Goal: Task Accomplishment & Management: Manage account settings

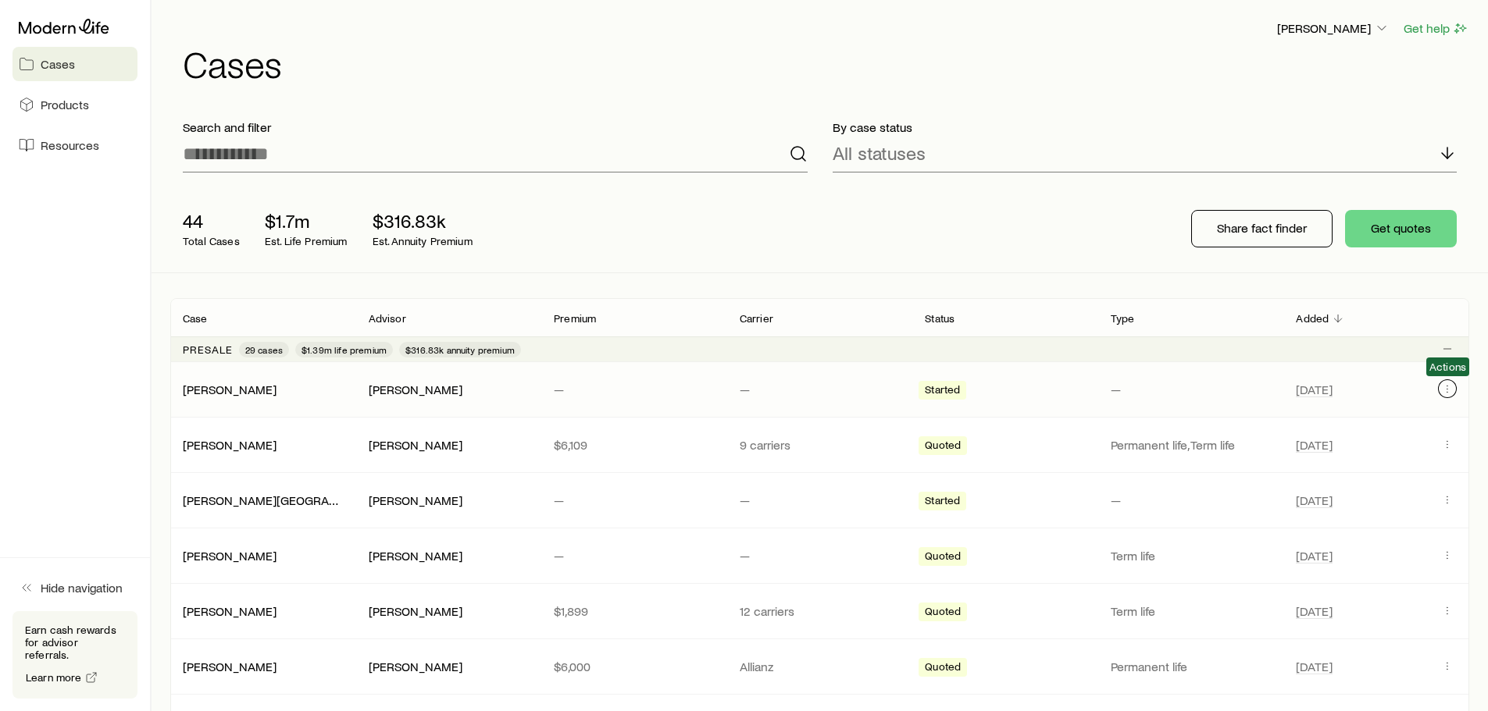
click at [1447, 387] on icon "Client cases" at bounding box center [1447, 389] width 12 height 12
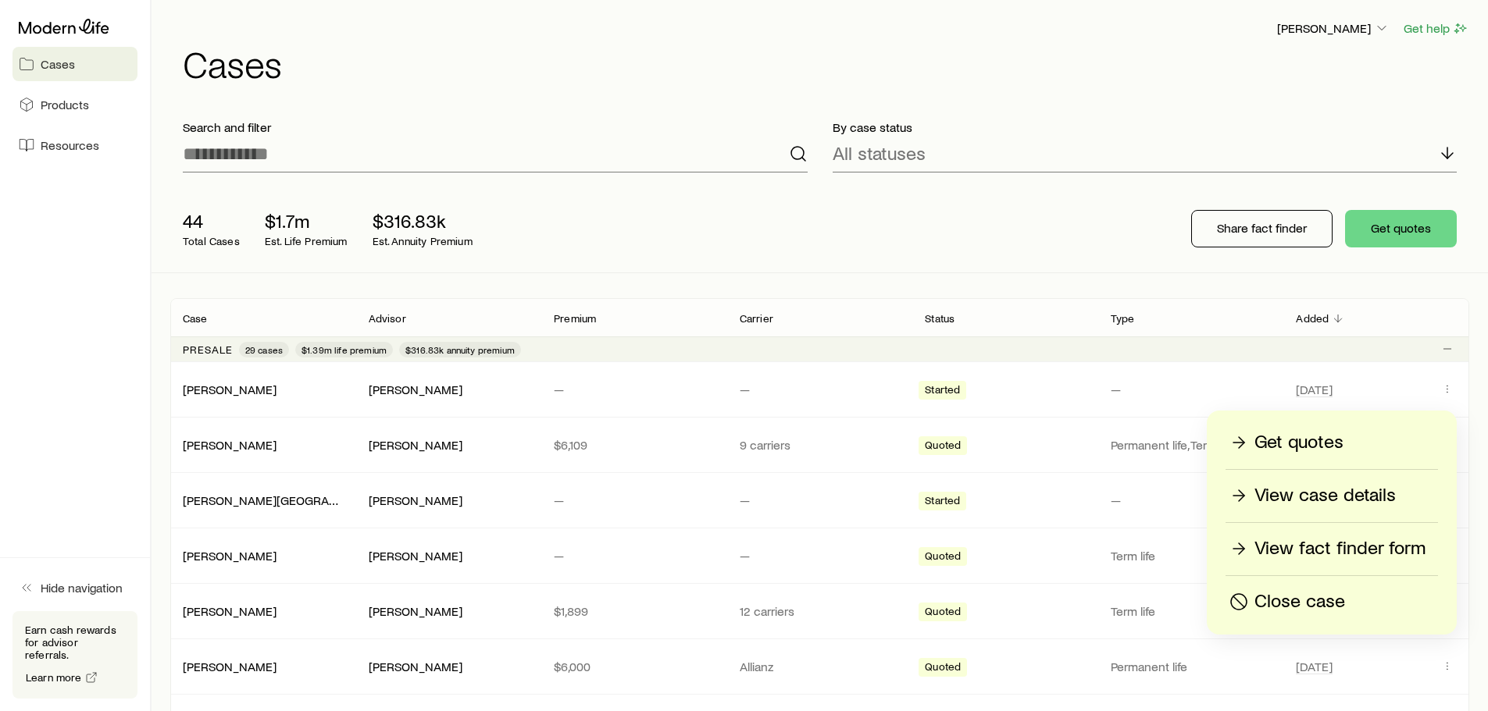
click at [1296, 442] on p "Get quotes" at bounding box center [1298, 442] width 89 height 25
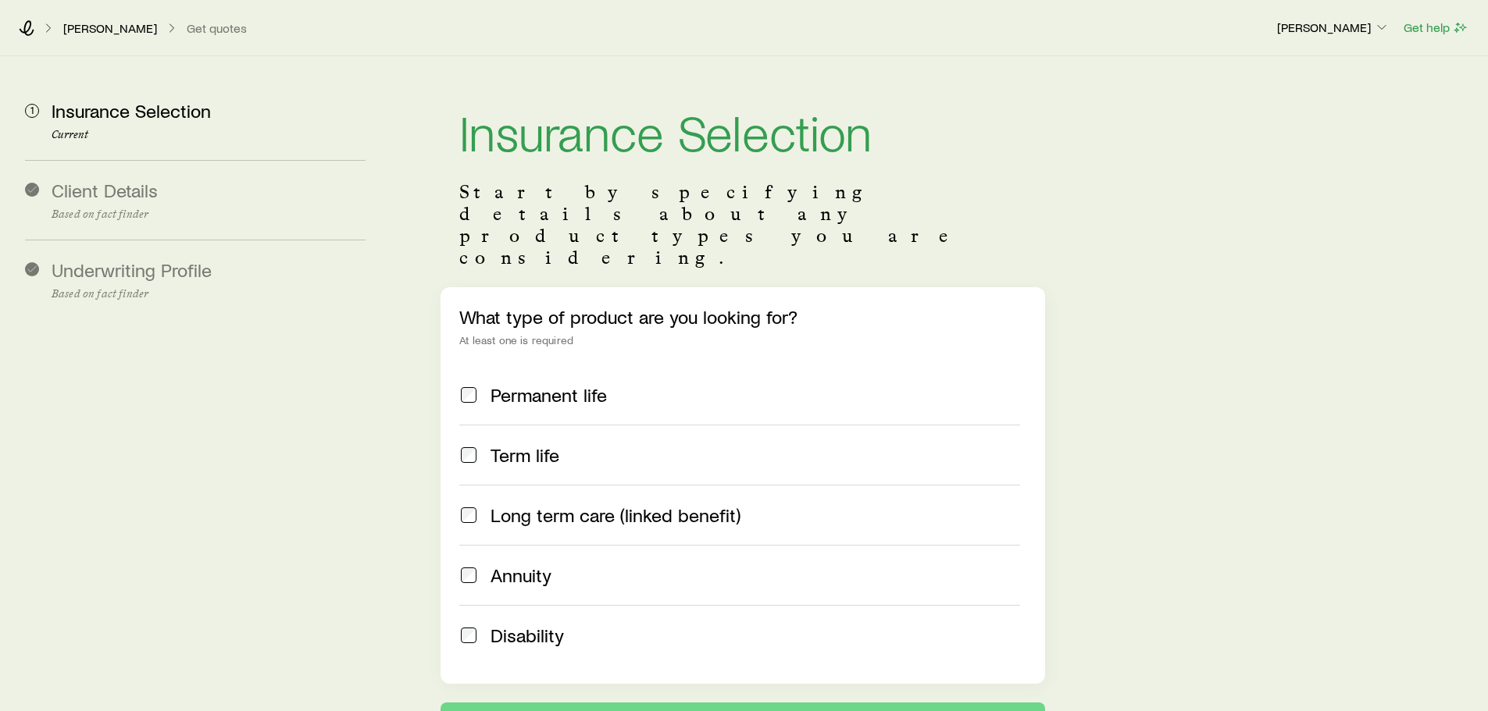
click at [544, 444] on span "Term life" at bounding box center [524, 455] width 69 height 22
click at [531, 384] on span "Permanent life" at bounding box center [548, 395] width 116 height 22
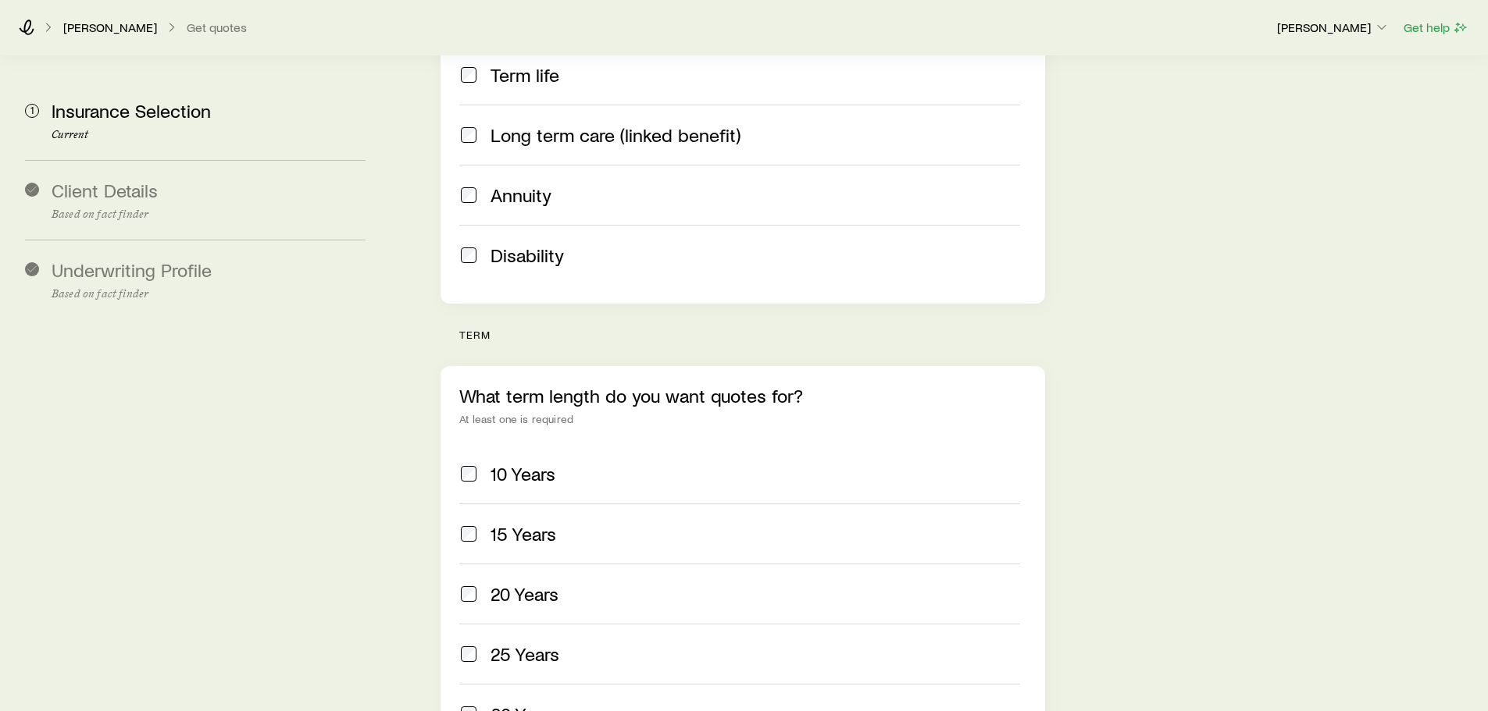
scroll to position [390, 0]
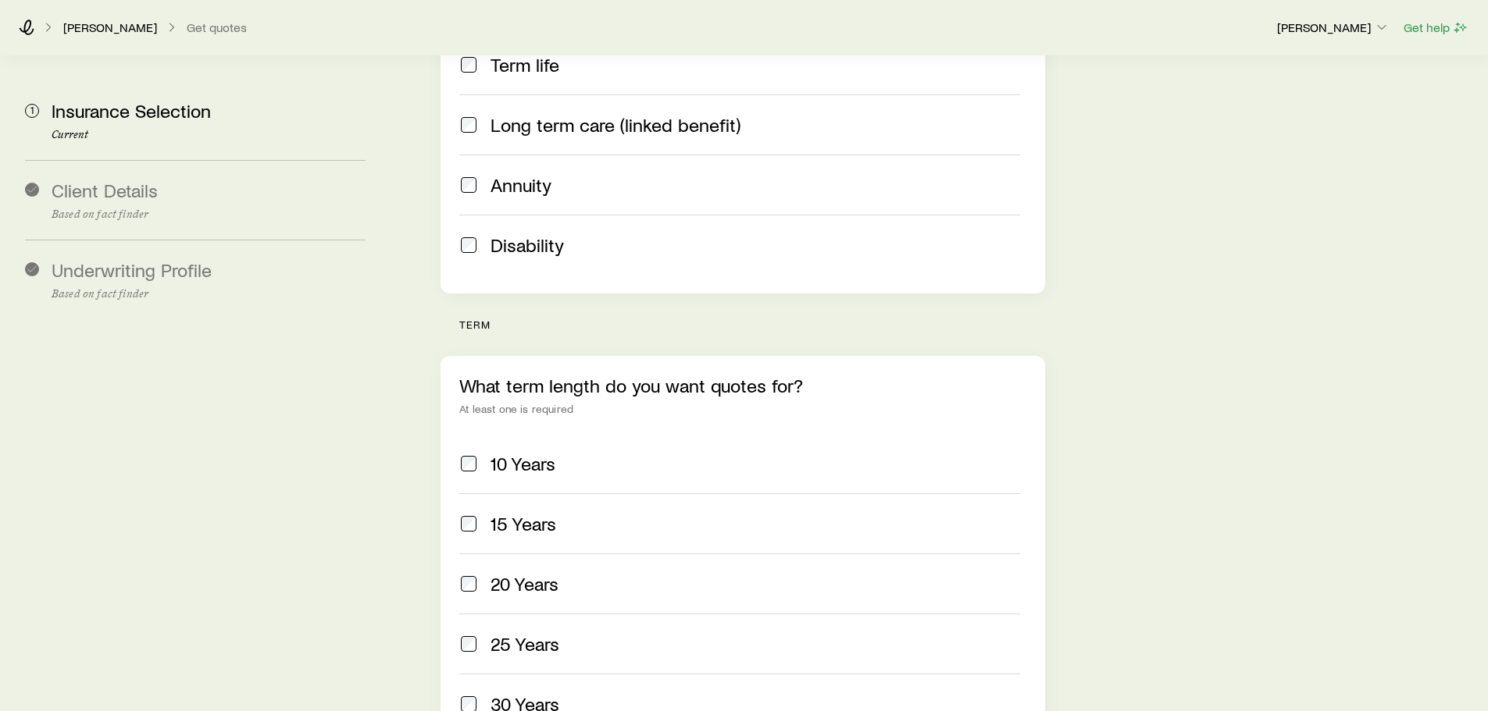
click at [531, 453] on span "10 Years" at bounding box center [522, 464] width 65 height 22
click at [527, 513] on span "15 Years" at bounding box center [523, 524] width 66 height 22
click at [515, 573] on span "20 Years" at bounding box center [524, 584] width 68 height 22
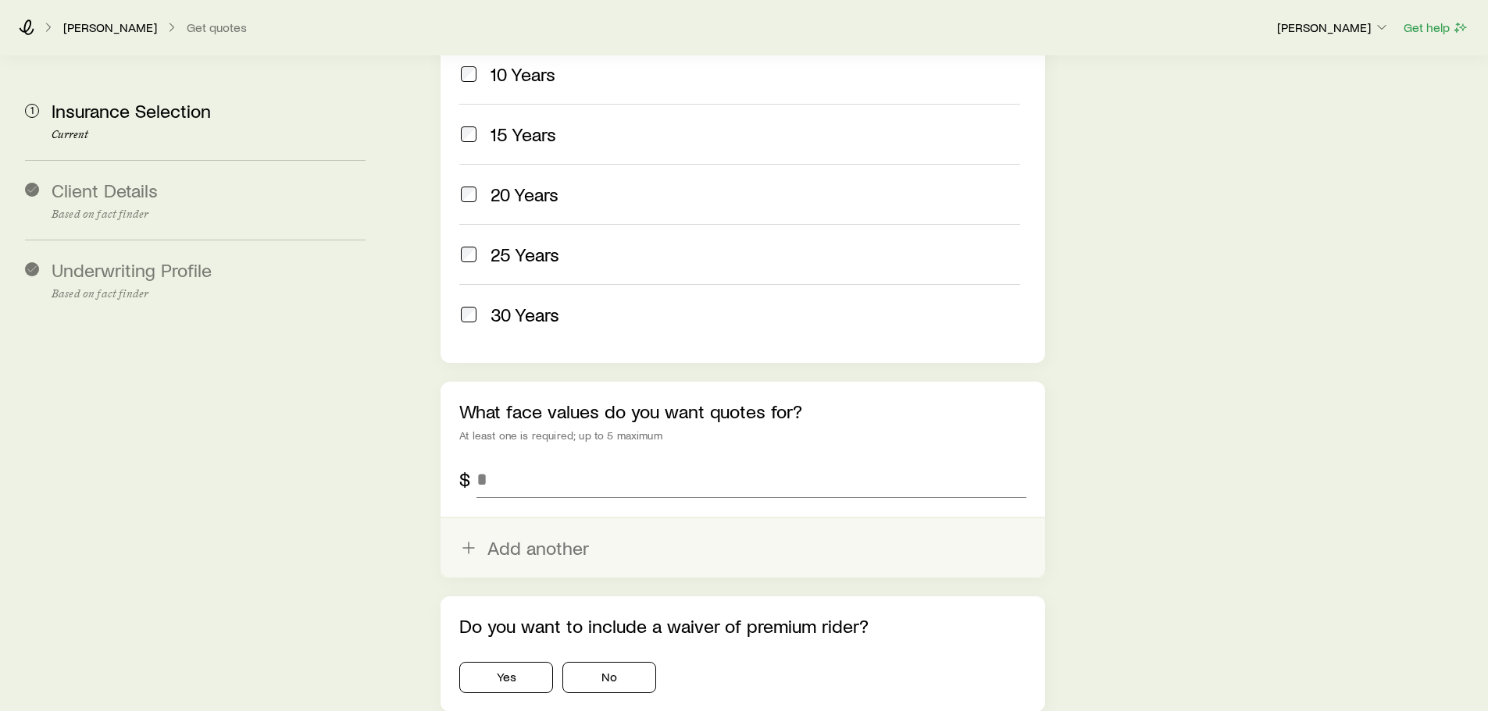
scroll to position [781, 0]
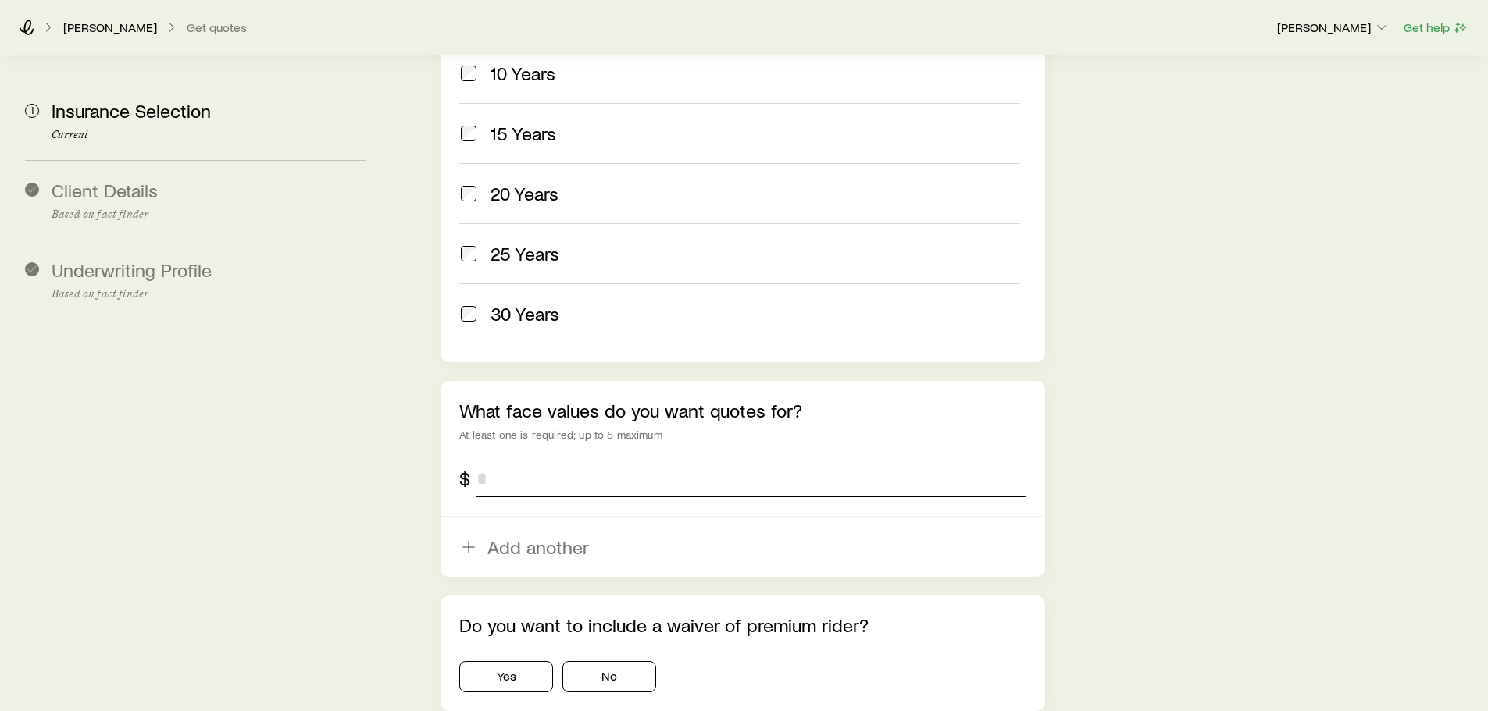
click at [508, 460] on input "tel" at bounding box center [750, 478] width 549 height 37
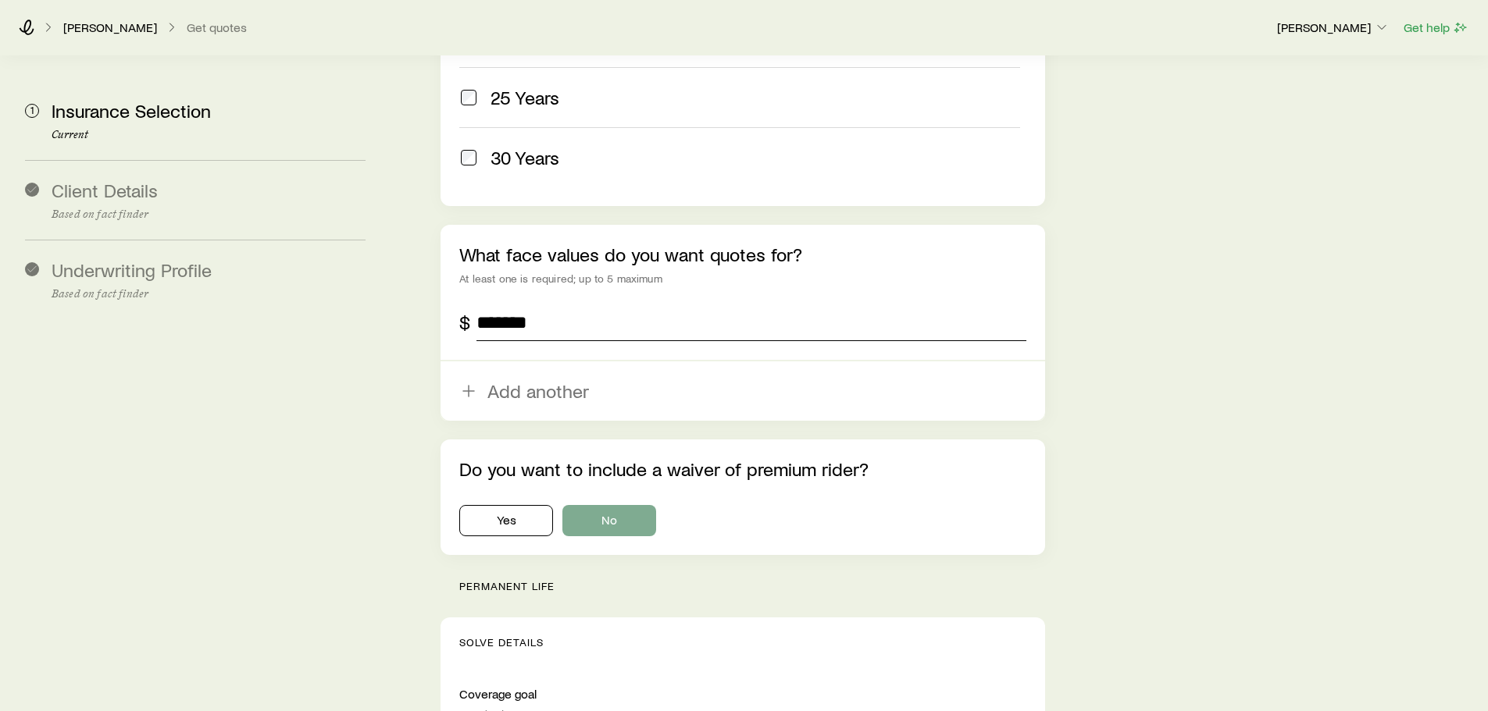
type input "*******"
click at [592, 505] on button "No" at bounding box center [609, 520] width 94 height 31
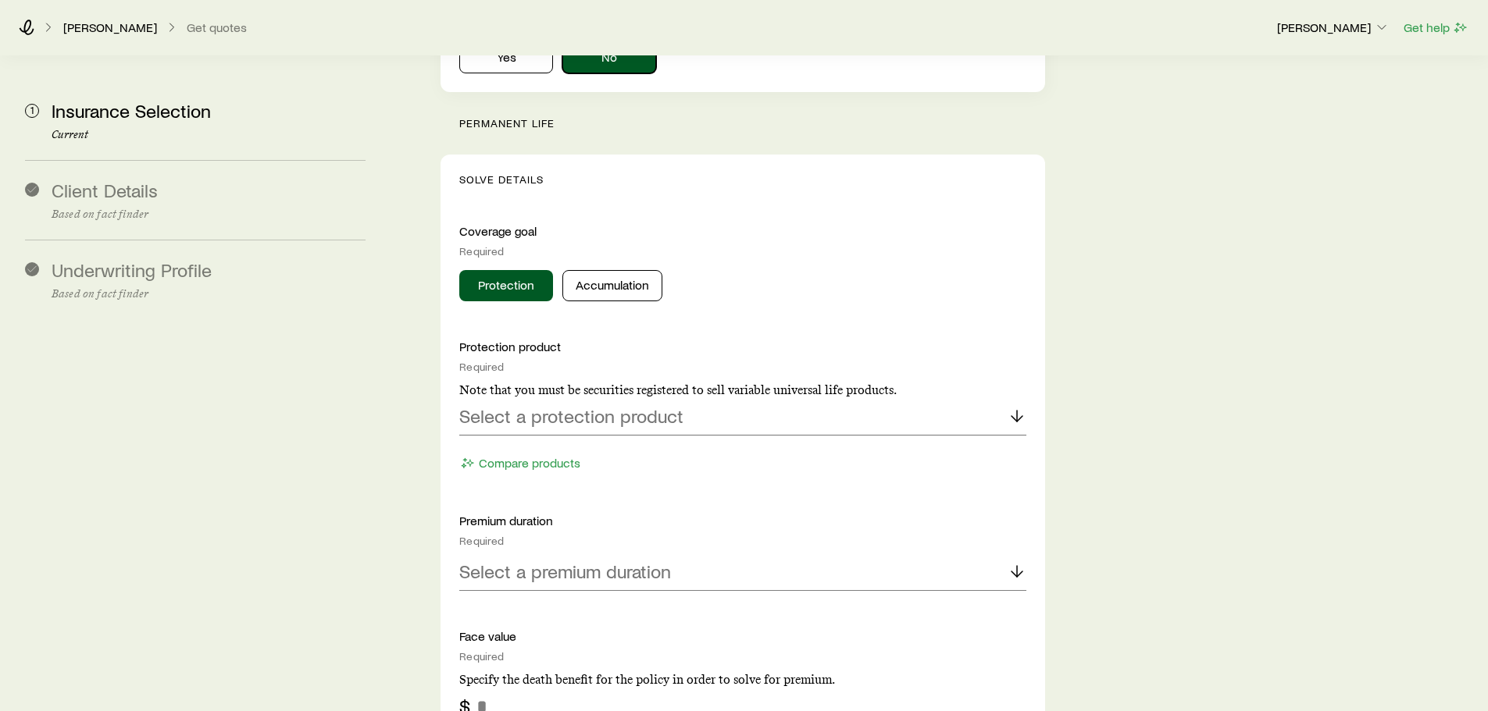
scroll to position [1406, 0]
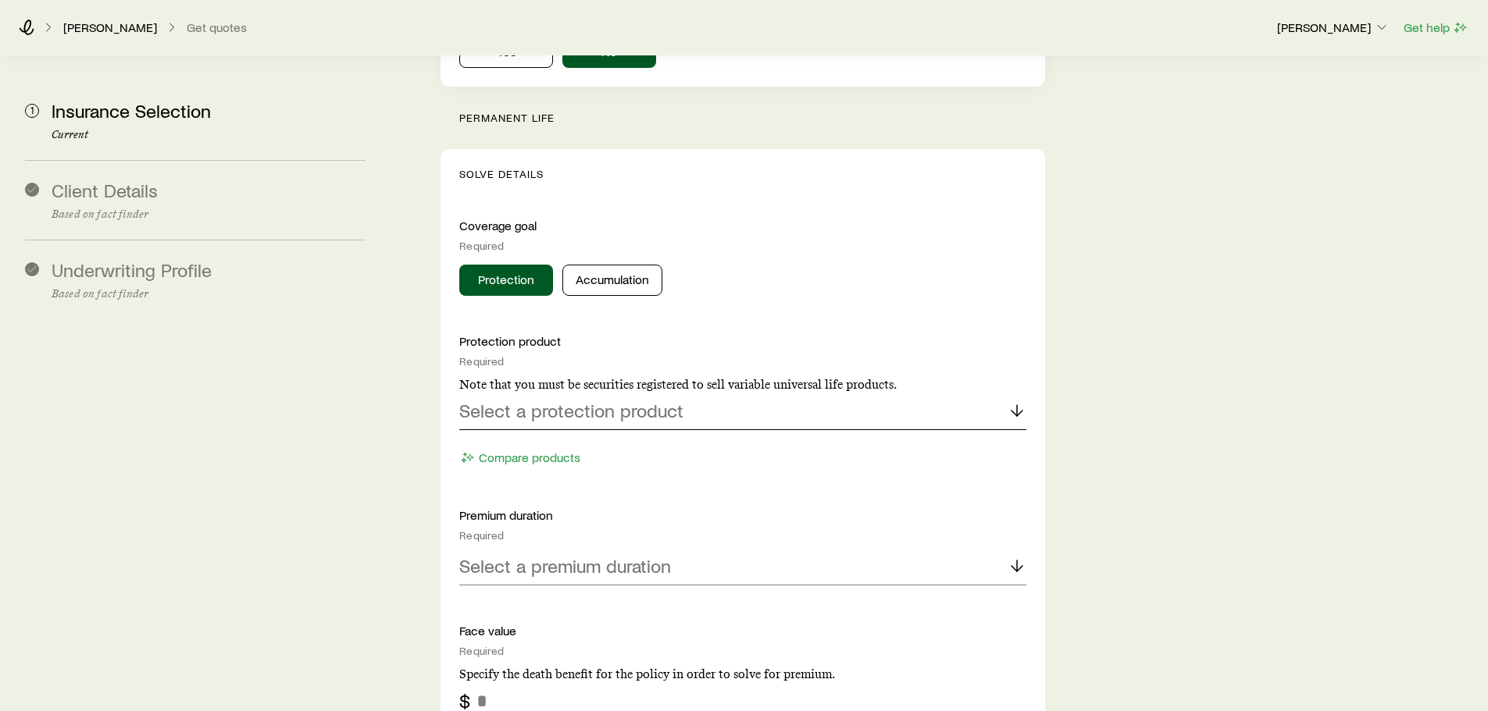
click at [543, 400] on p "Select a protection product" at bounding box center [571, 411] width 224 height 22
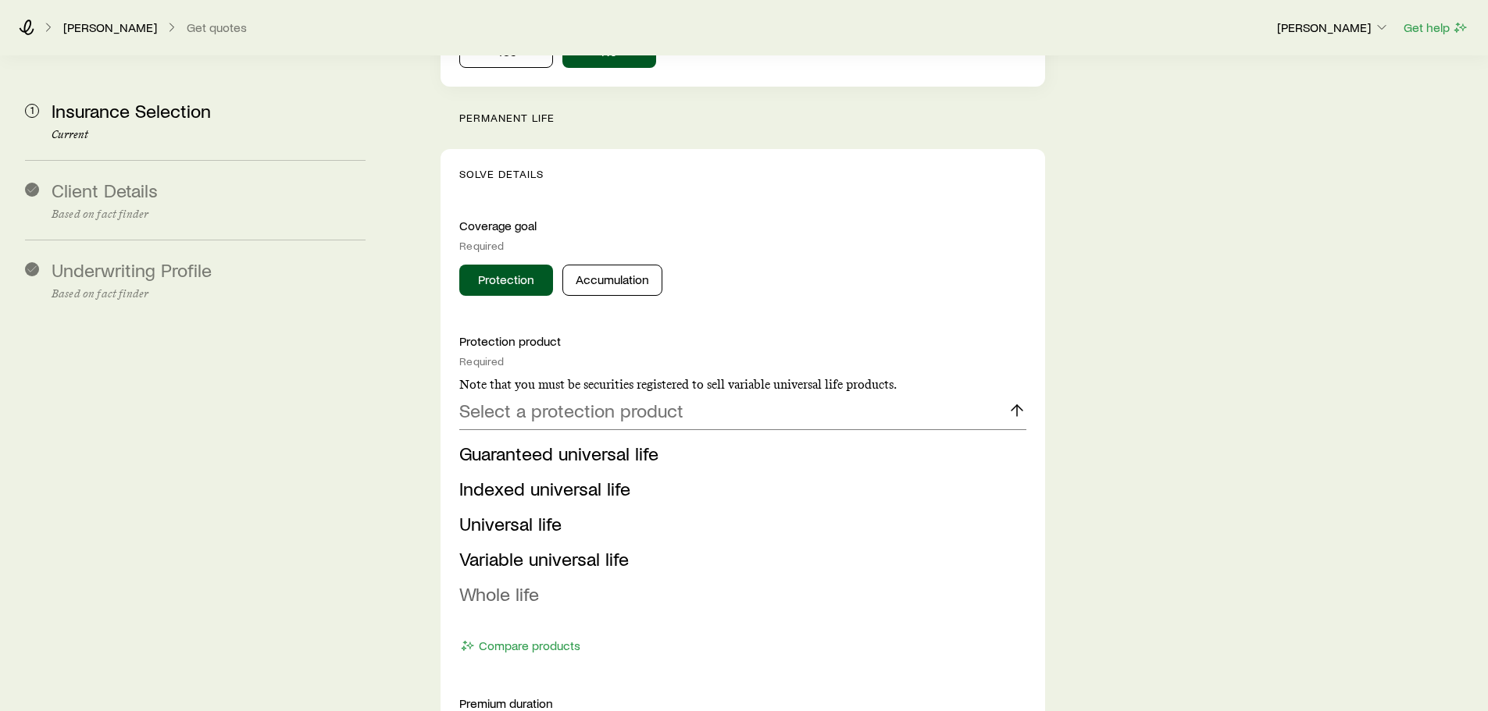
click at [518, 583] on span "Whole life" at bounding box center [499, 594] width 80 height 23
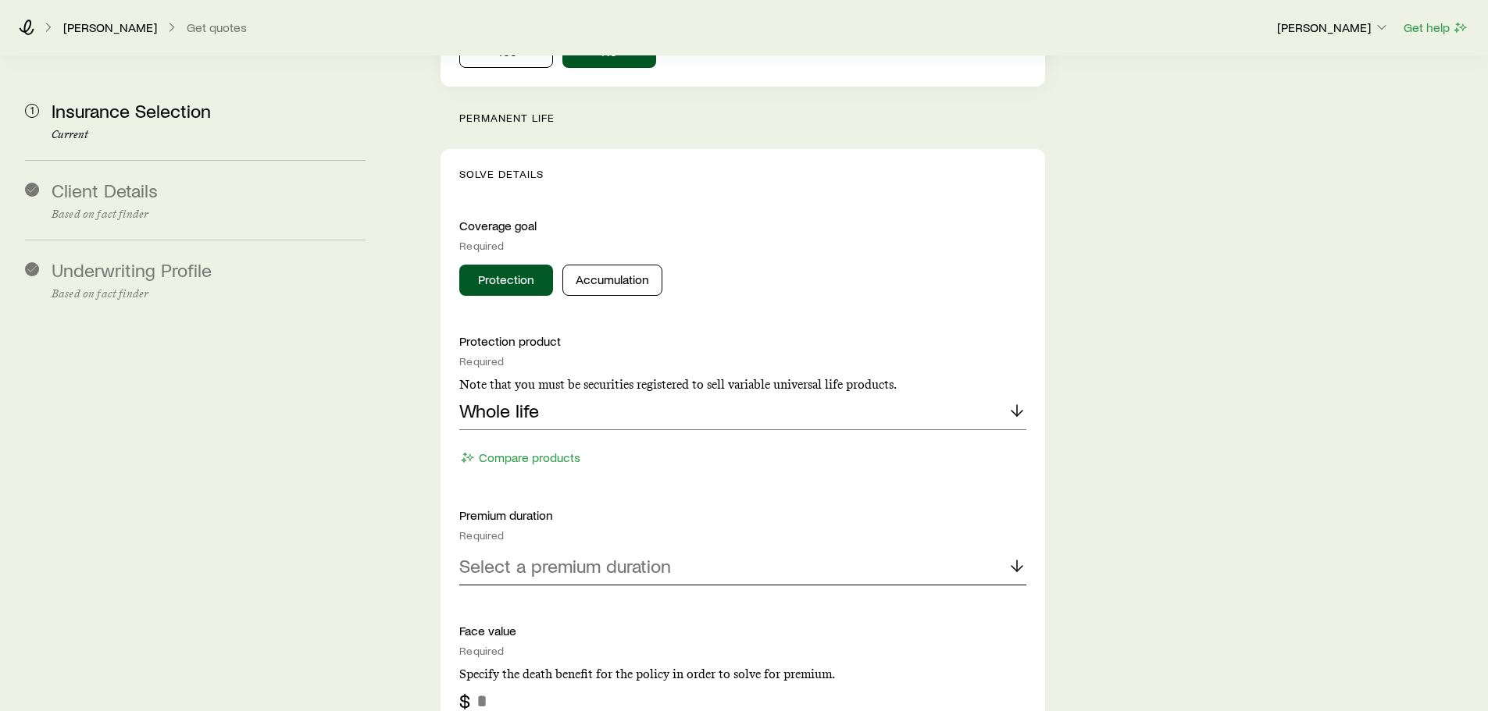
click at [510, 548] on div "Select a premium duration" at bounding box center [742, 566] width 566 height 37
click at [515, 597] on span "Continuous Pay (Level Pay)" at bounding box center [568, 608] width 219 height 23
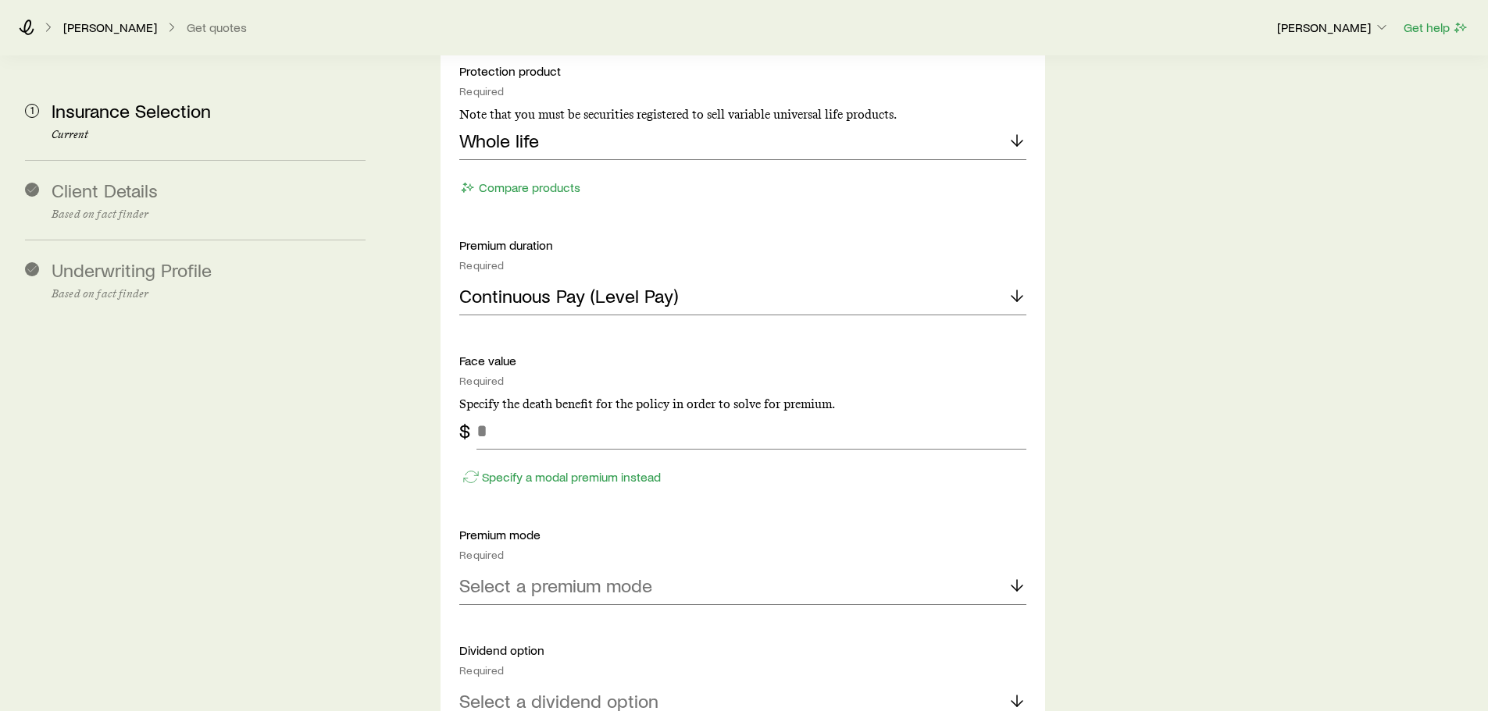
scroll to position [1718, 0]
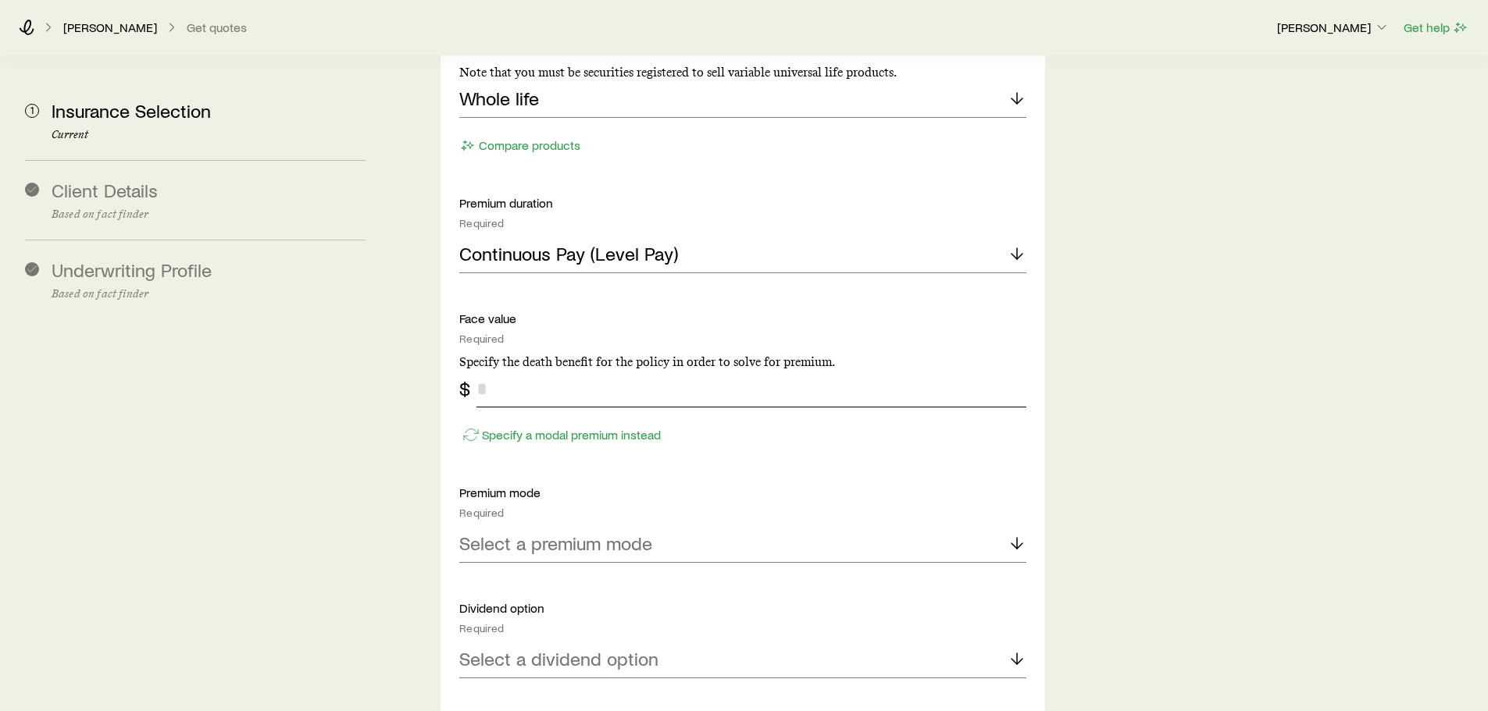
click at [512, 370] on input "tel" at bounding box center [750, 388] width 549 height 37
type input "*******"
click at [585, 533] on p "Select a premium mode" at bounding box center [555, 544] width 193 height 22
click at [506, 680] on span "Monthly" at bounding box center [491, 691] width 64 height 23
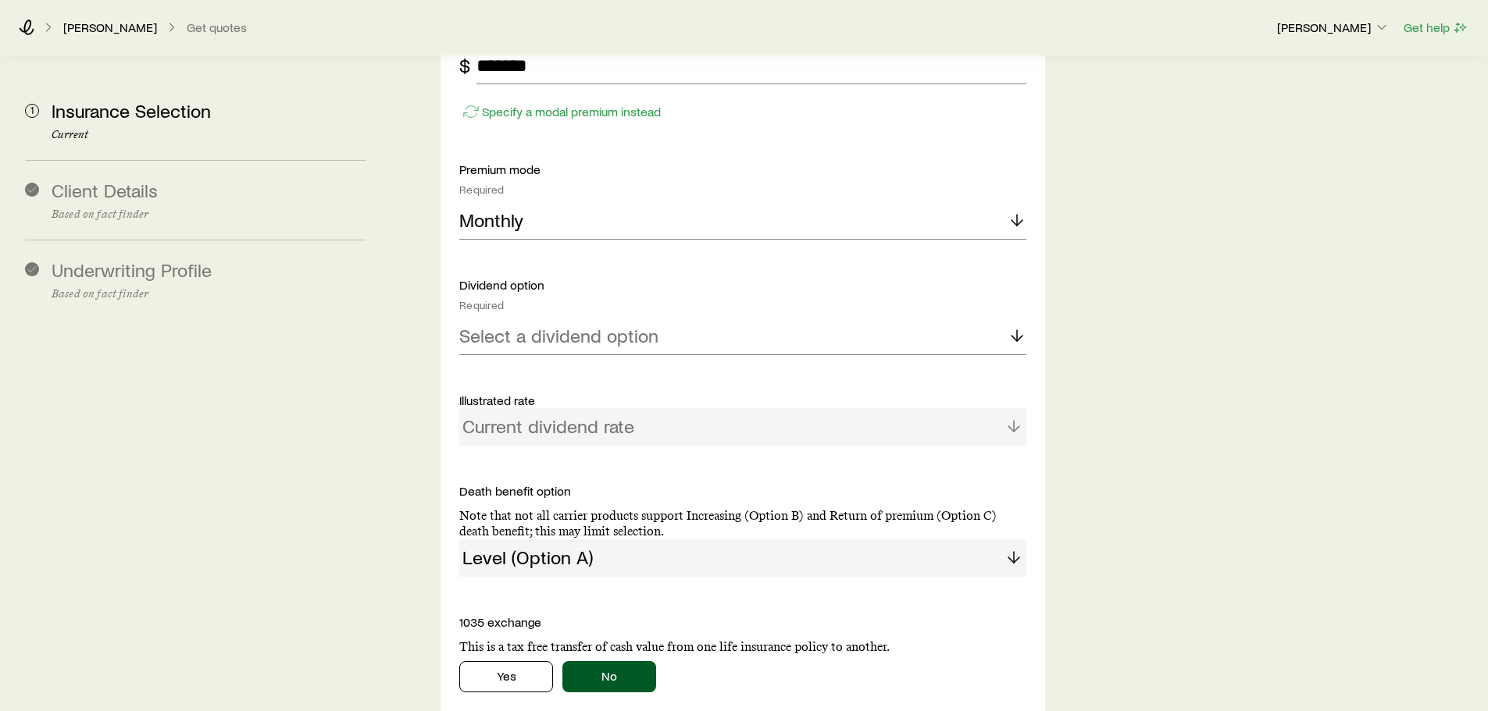
scroll to position [2108, 0]
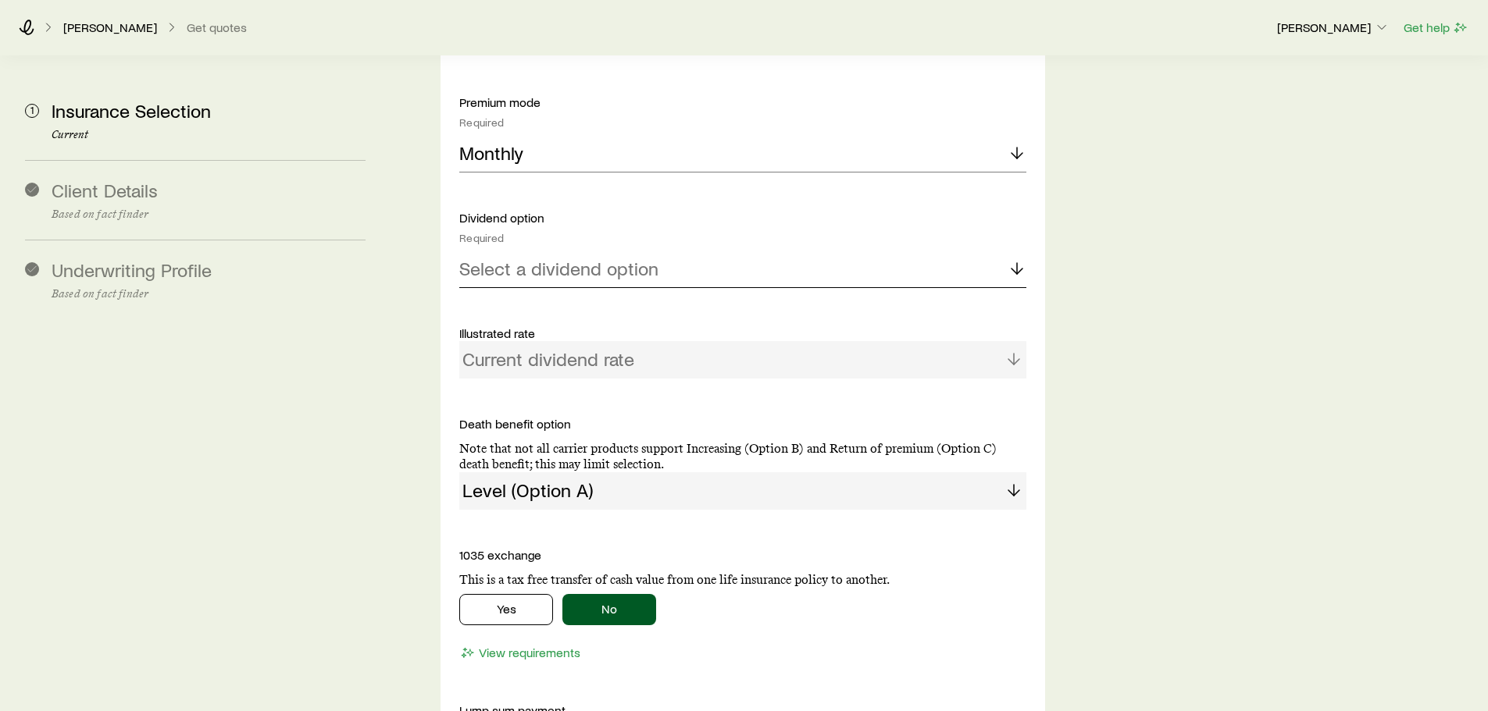
click at [558, 258] on p "Select a dividend option" at bounding box center [558, 269] width 199 height 22
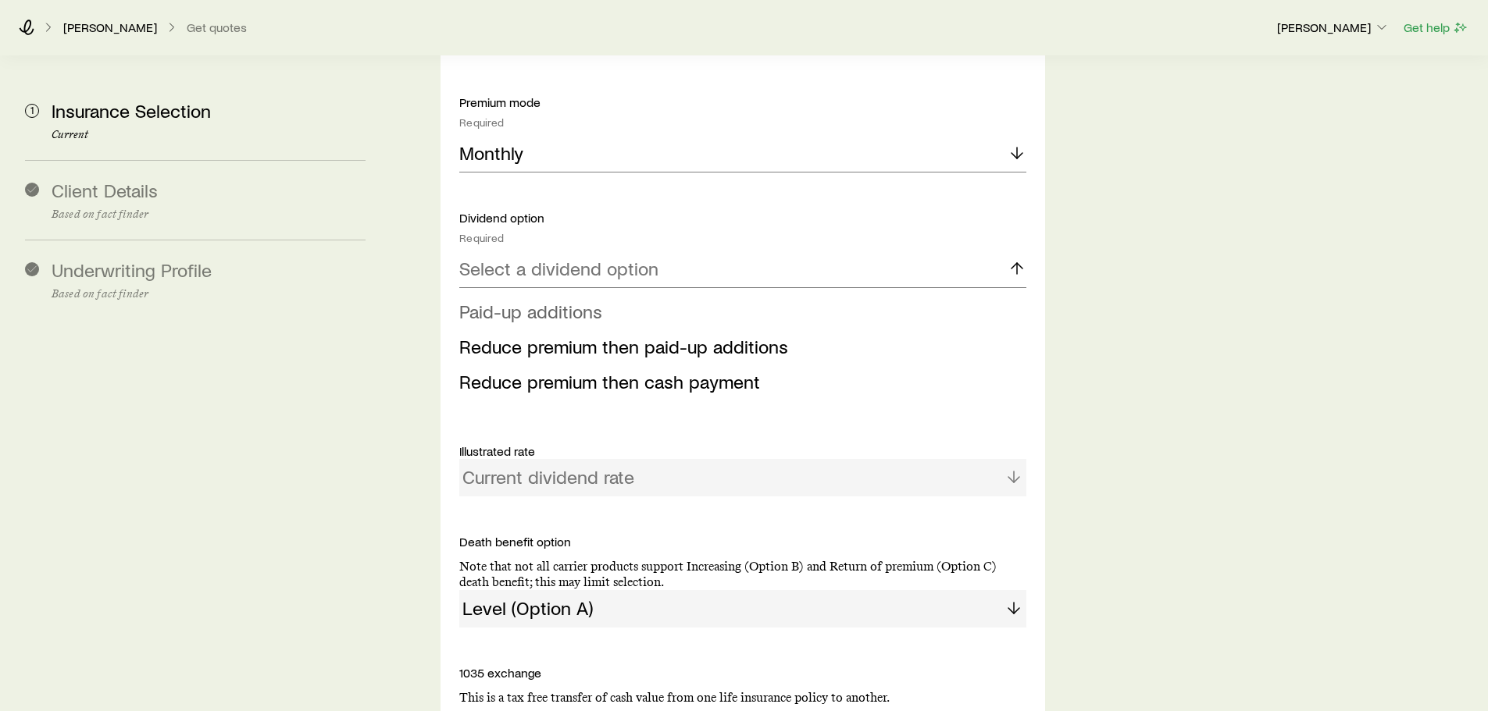
click at [561, 300] on span "Paid-up additions" at bounding box center [530, 311] width 143 height 23
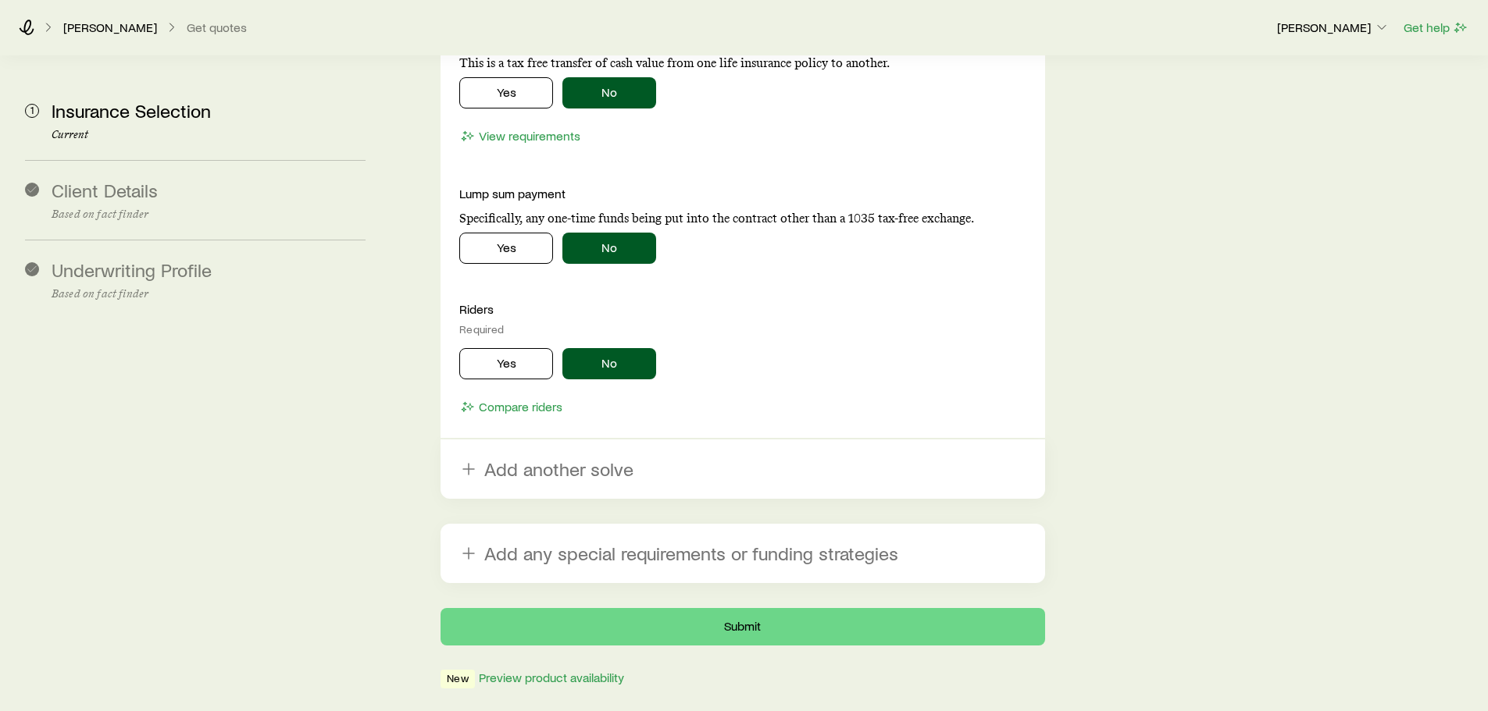
scroll to position [2665, 0]
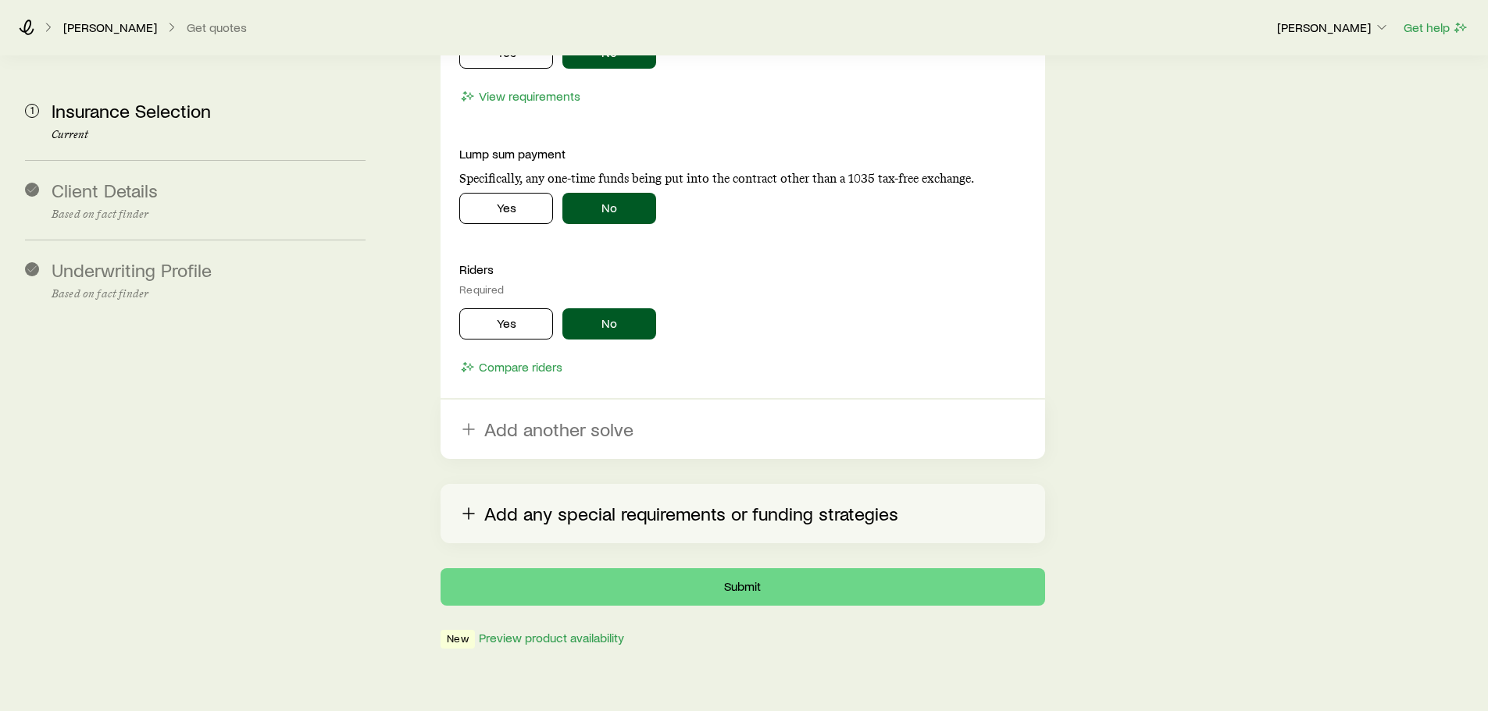
click at [544, 484] on button "Add any special requirements or funding strategies" at bounding box center [742, 513] width 604 height 59
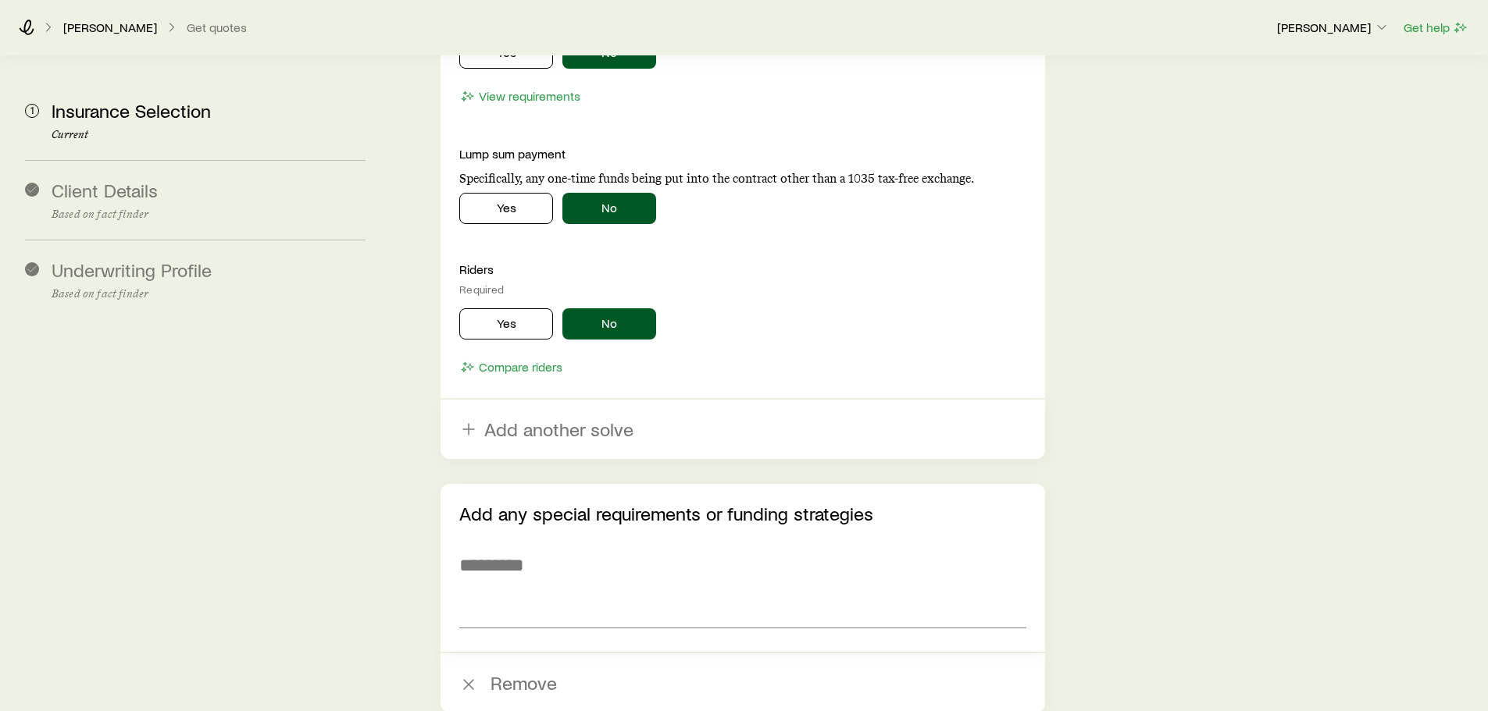
click at [471, 675] on icon "button" at bounding box center [468, 684] width 19 height 19
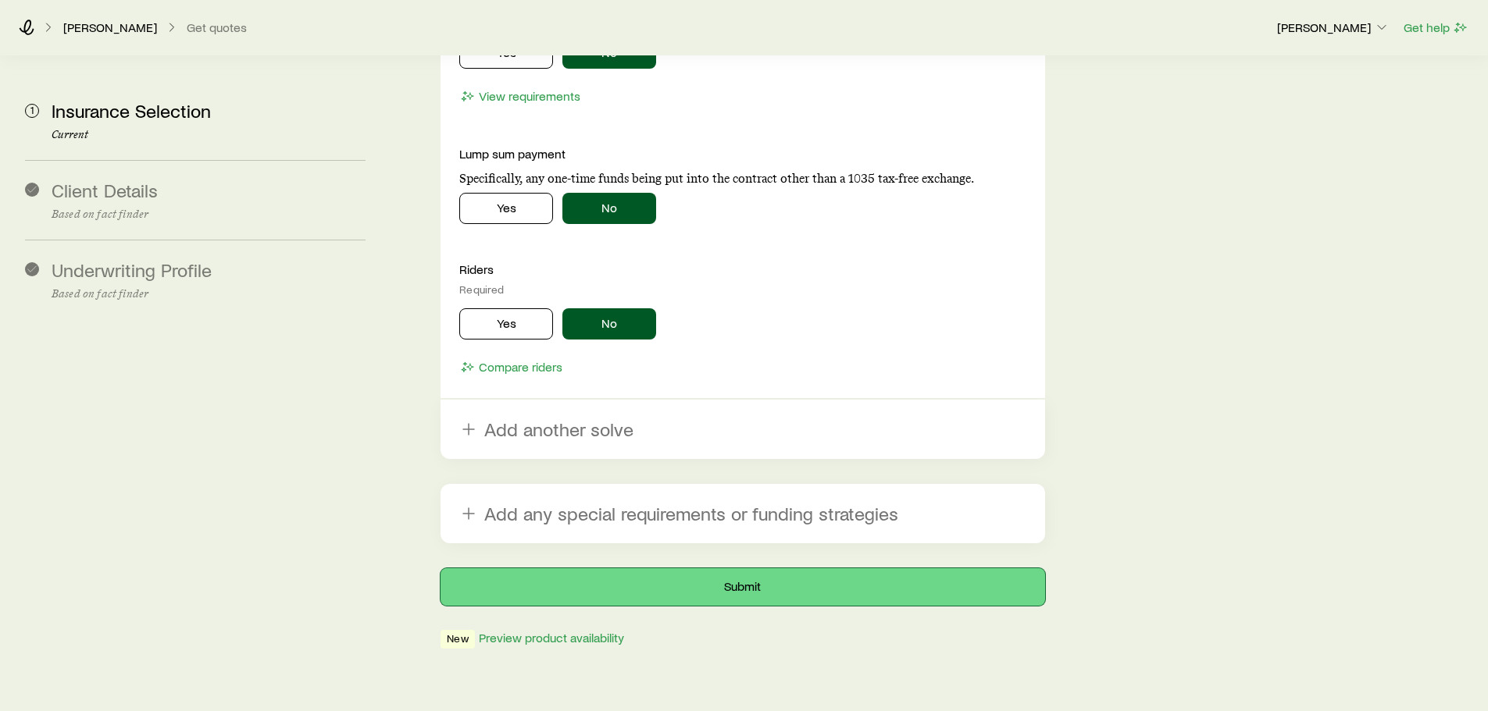
click at [639, 568] on button "Submit" at bounding box center [742, 586] width 604 height 37
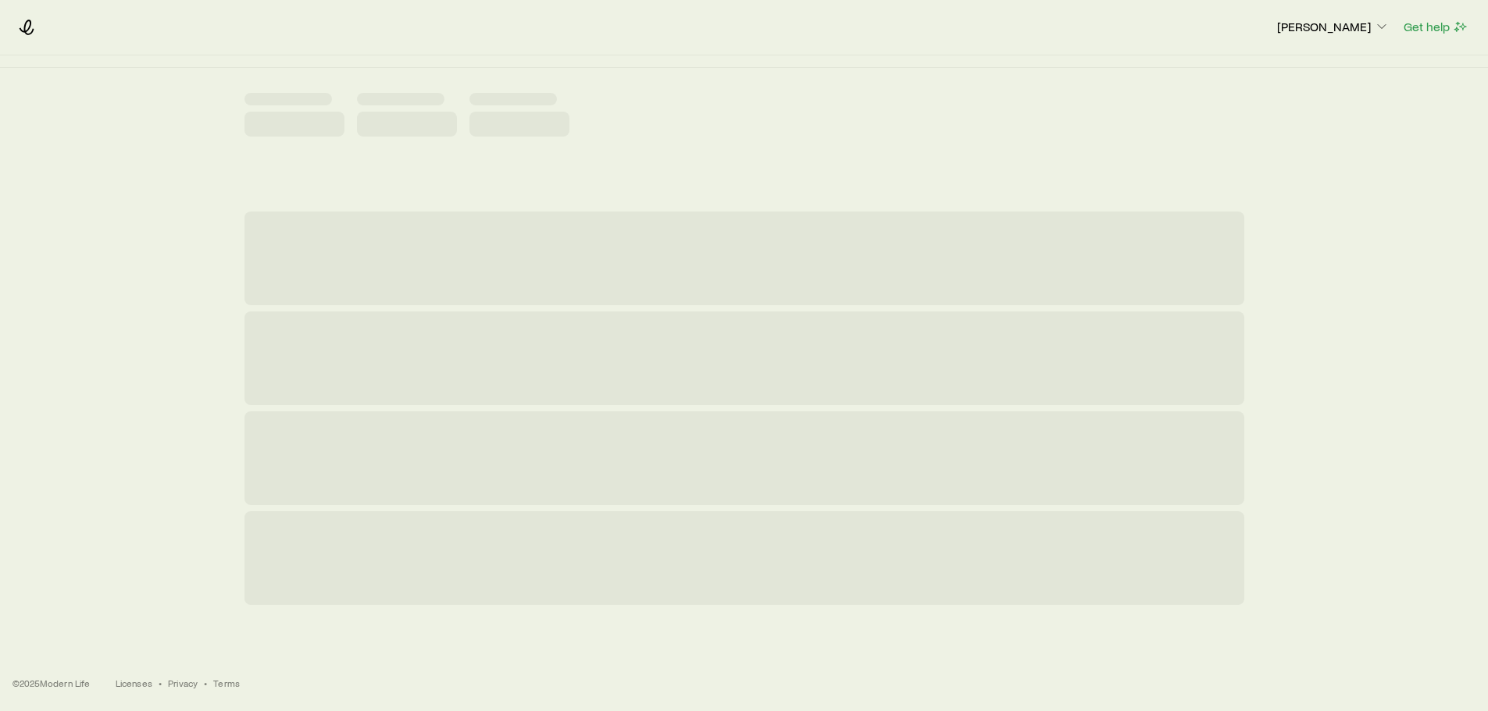
scroll to position [0, 0]
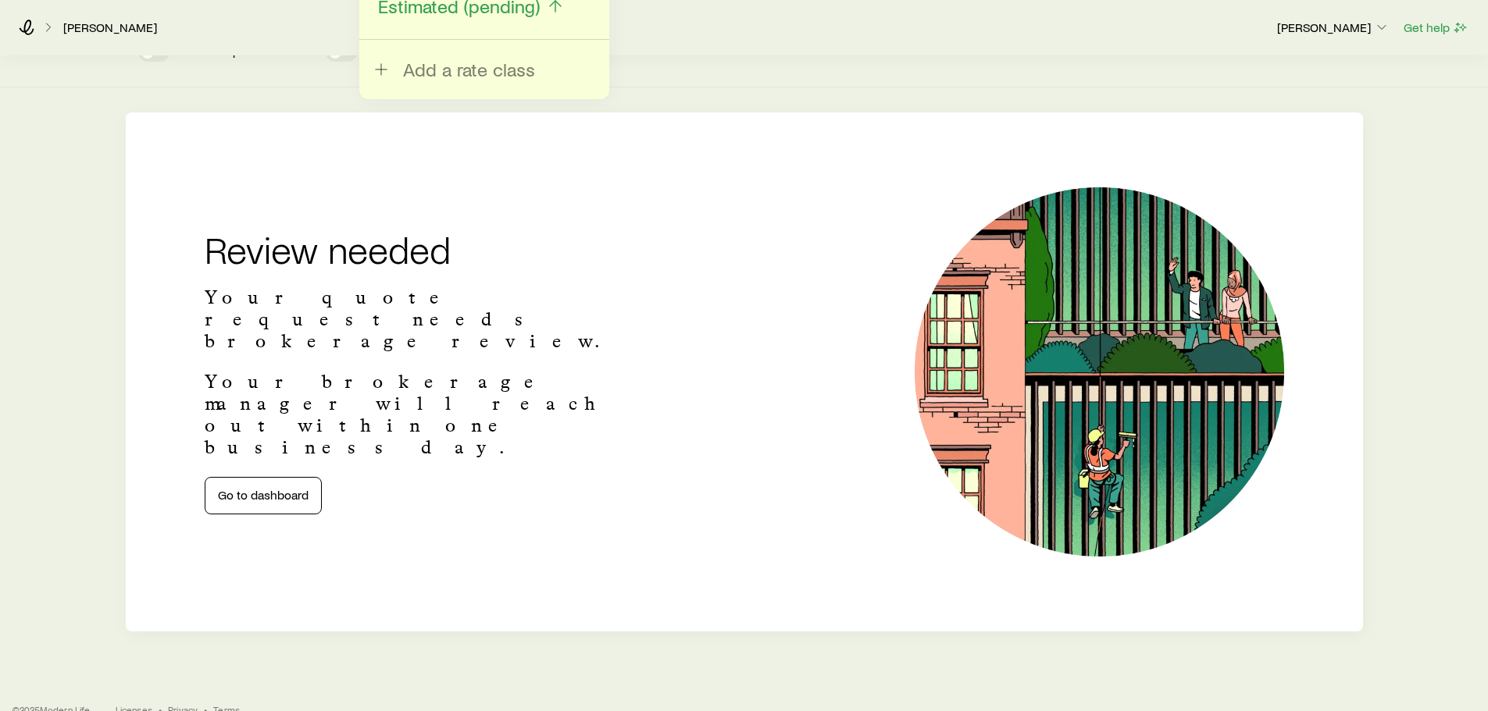
scroll to position [293, 0]
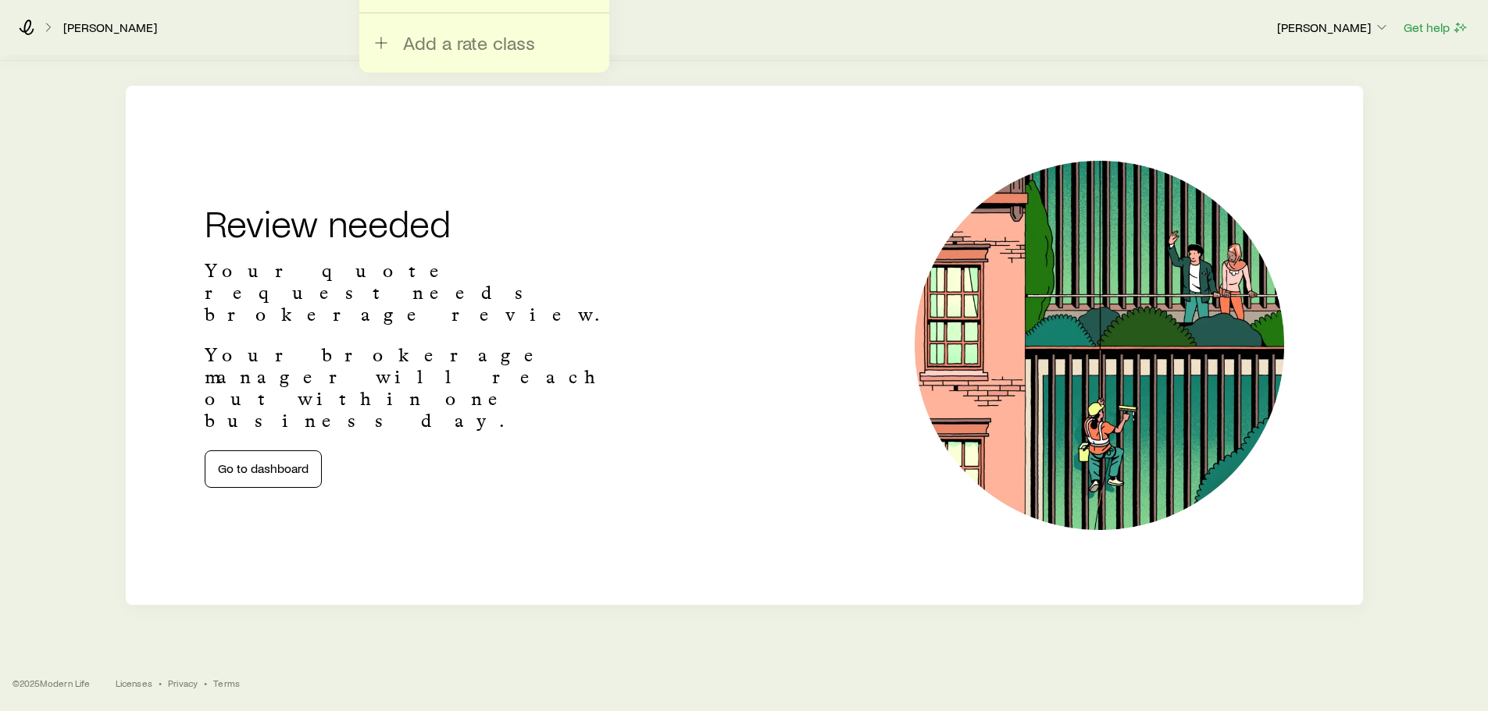
click at [1441, 382] on div "Term life $250,000+ face value 10, 15, 20 year term Permanent life (Protection)…" at bounding box center [744, 184] width 1488 height 842
click at [1107, 32] on div "[PERSON_NAME]" at bounding box center [641, 28] width 1245 height 16
click at [30, 25] on icon at bounding box center [27, 28] width 15 height 16
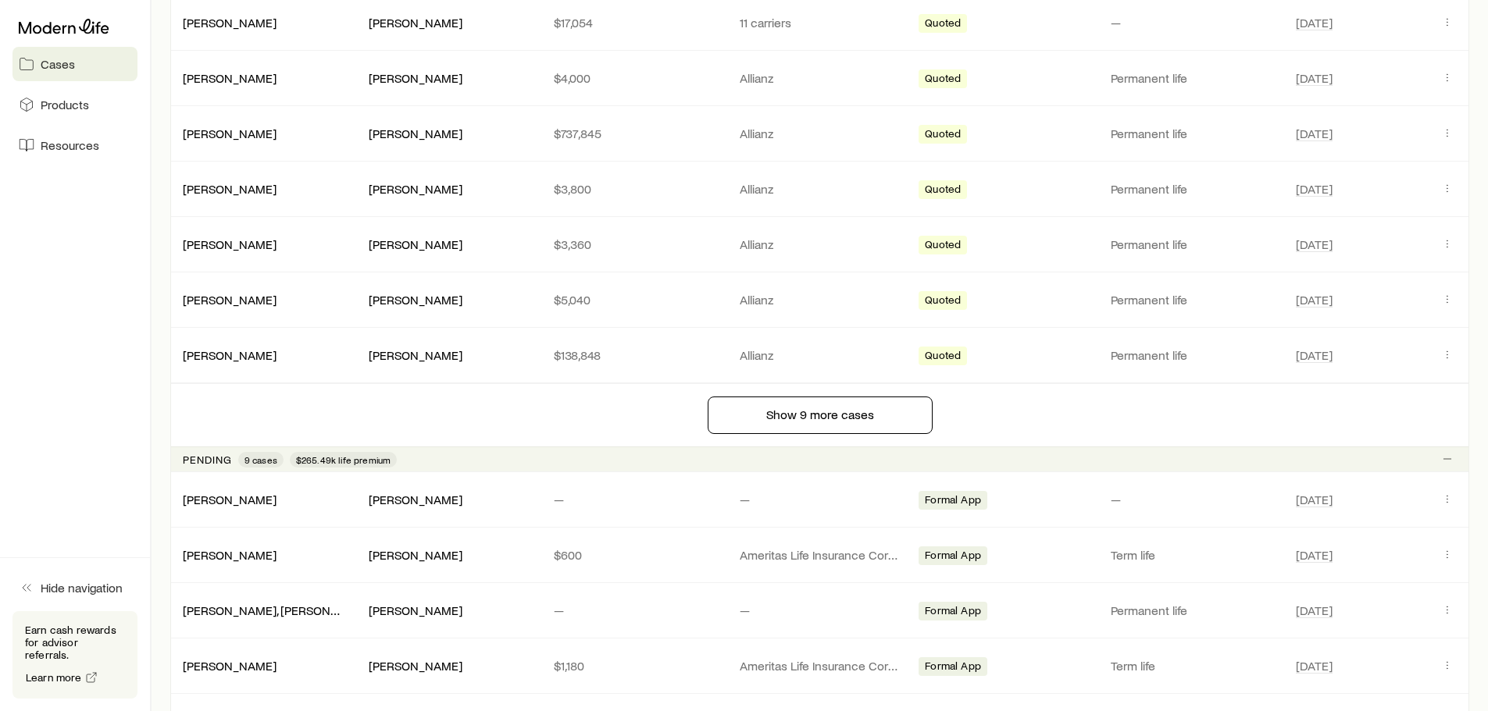
scroll to position [1171, 0]
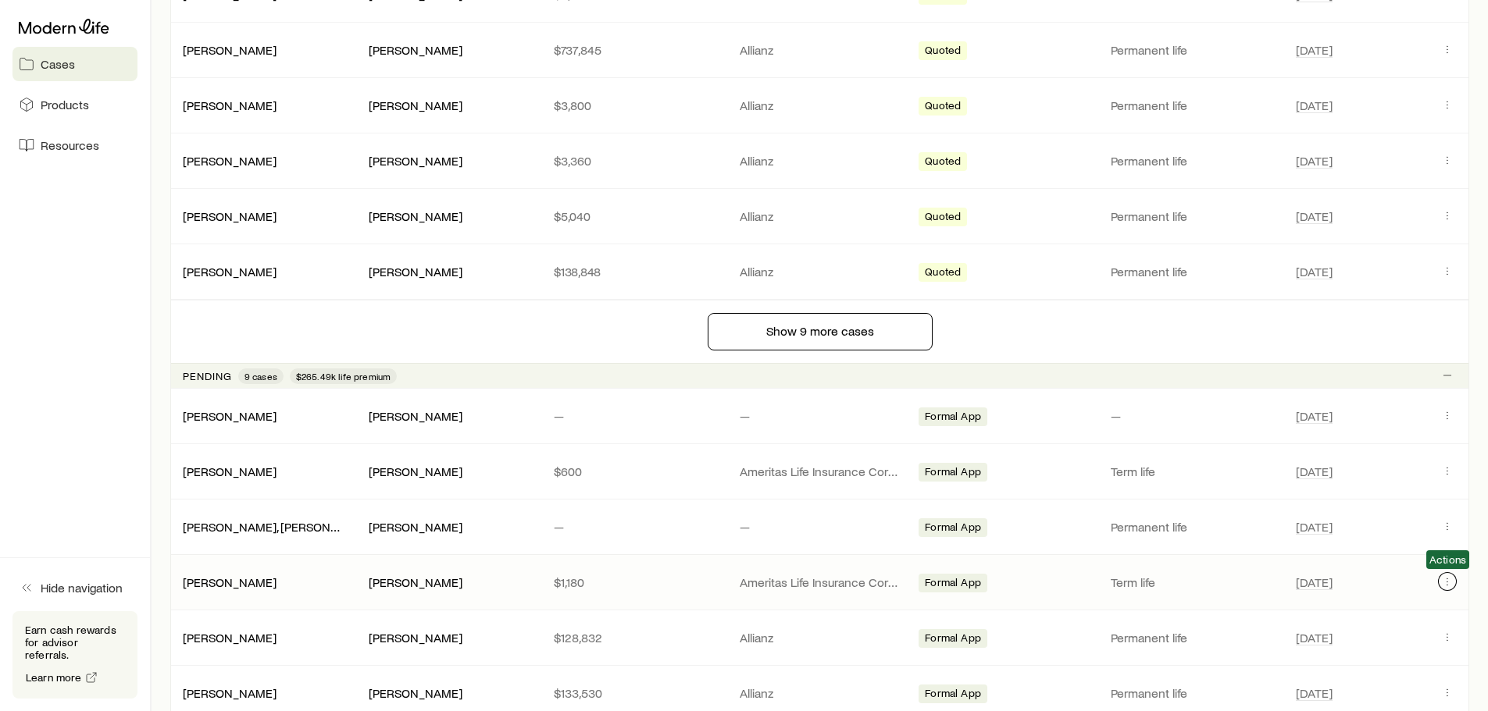
click at [1448, 582] on icon "Client cases" at bounding box center [1447, 582] width 12 height 12
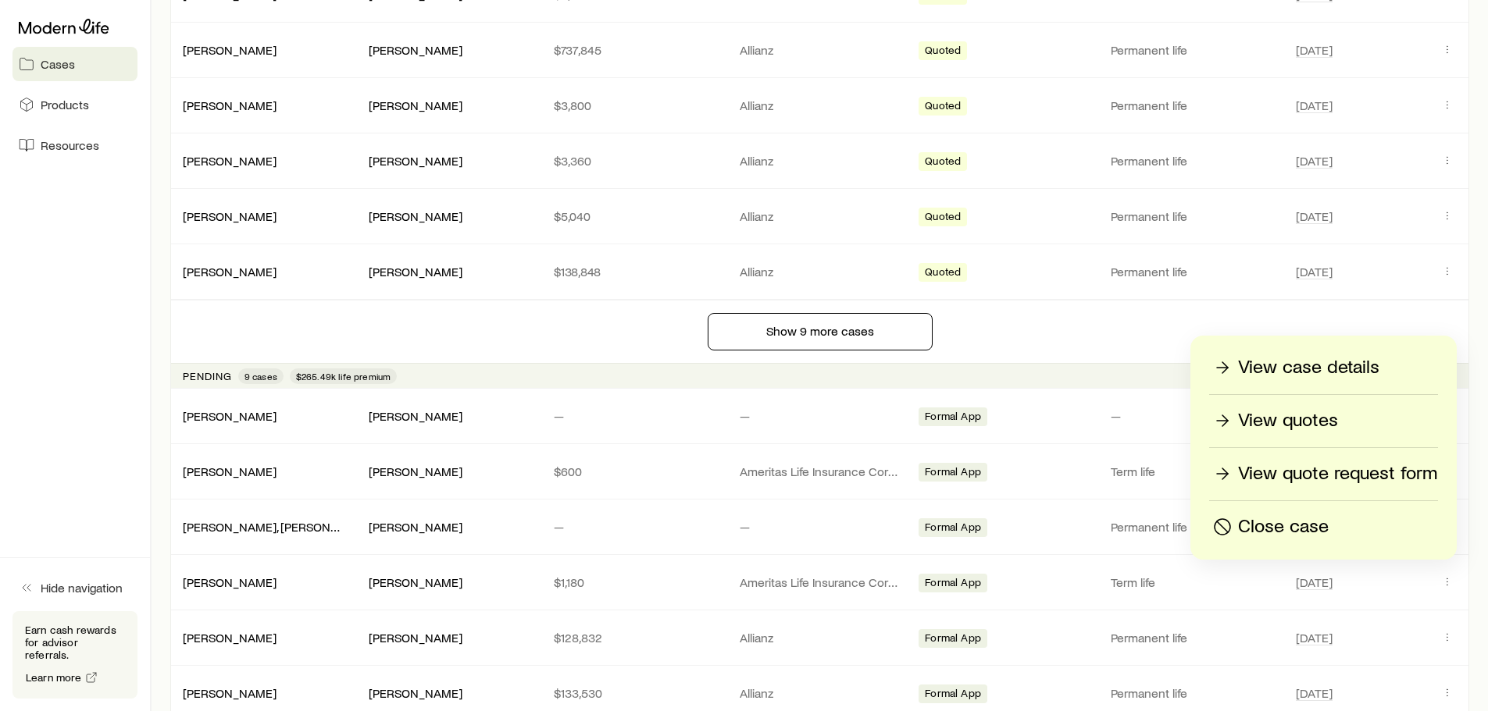
click at [1363, 366] on p "View case details" at bounding box center [1308, 367] width 141 height 25
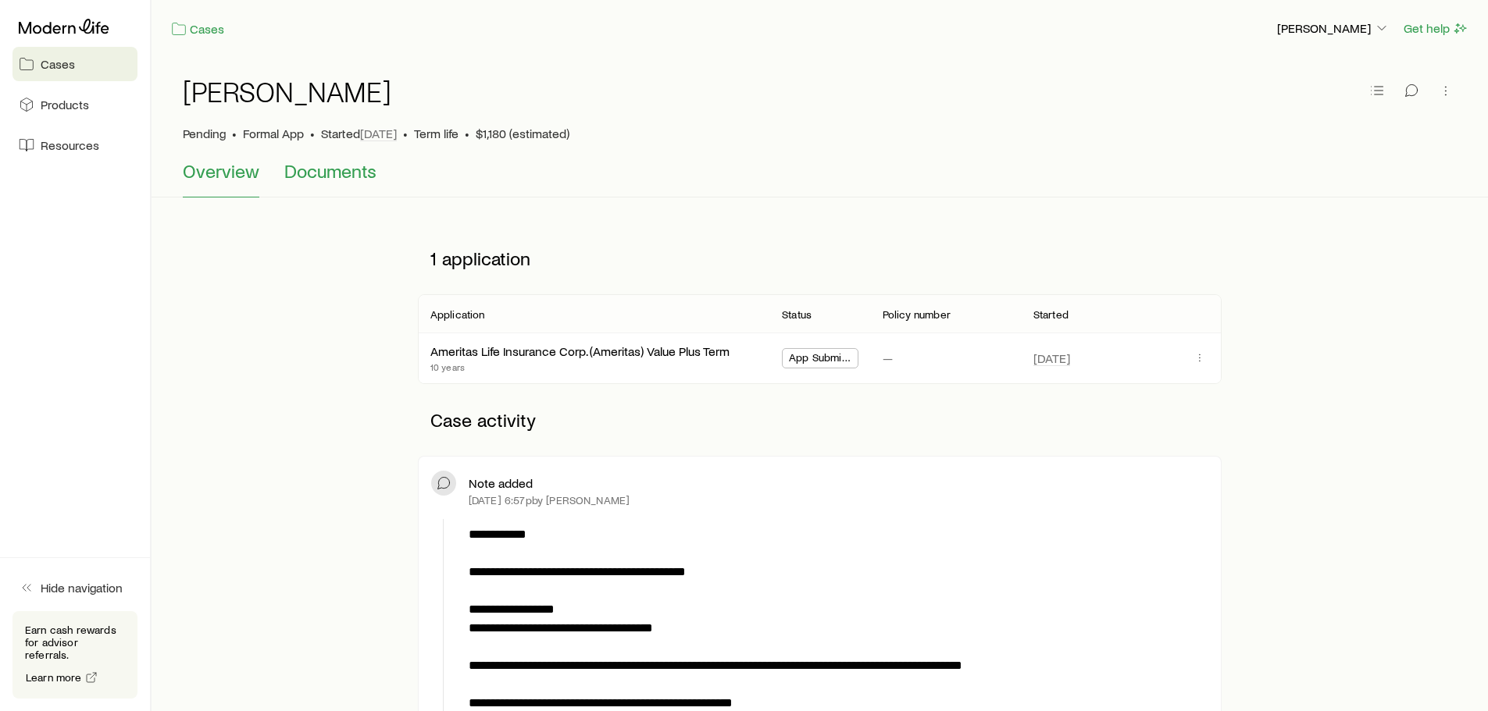
click at [342, 168] on span "Documents" at bounding box center [330, 171] width 92 height 22
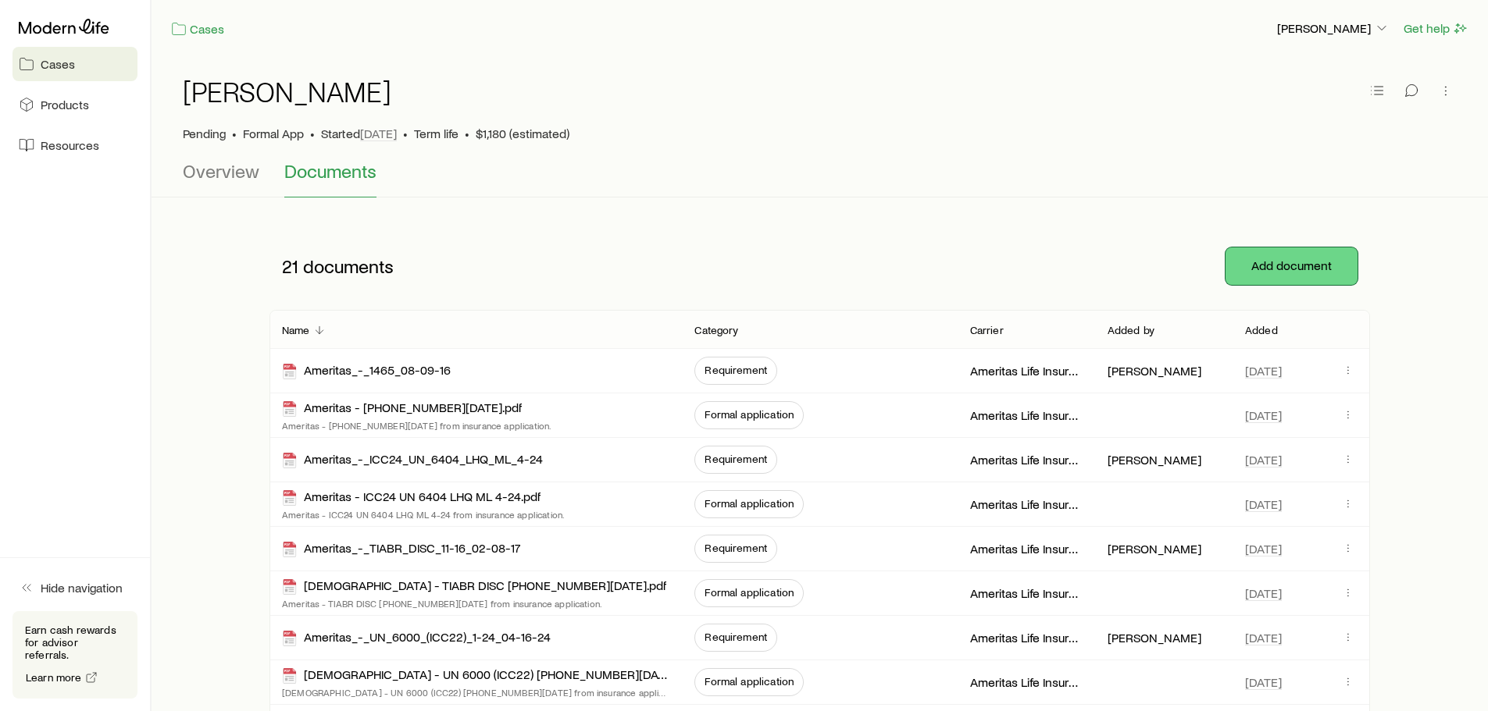
click at [1273, 266] on button "Add document" at bounding box center [1291, 266] width 132 height 37
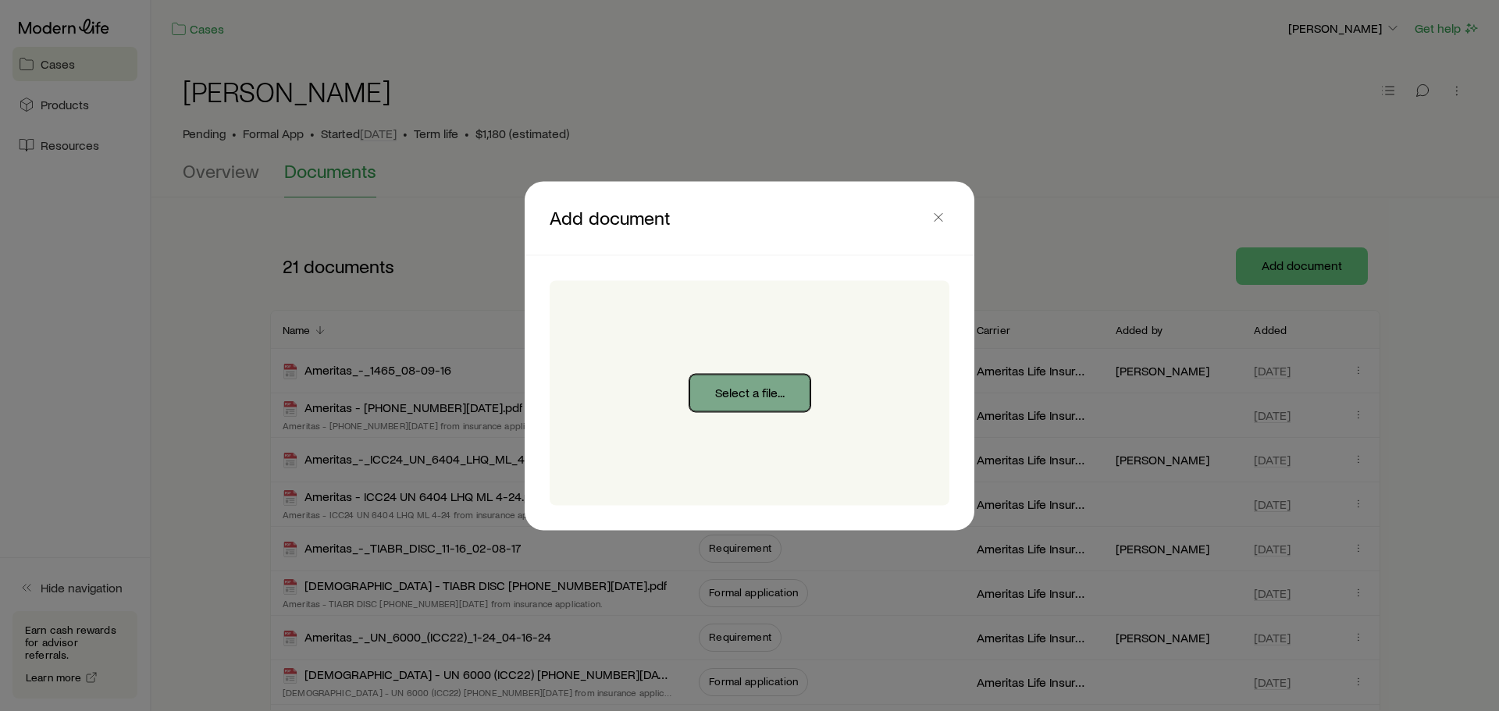
click at [744, 401] on button "Select a file..." at bounding box center [750, 392] width 121 height 37
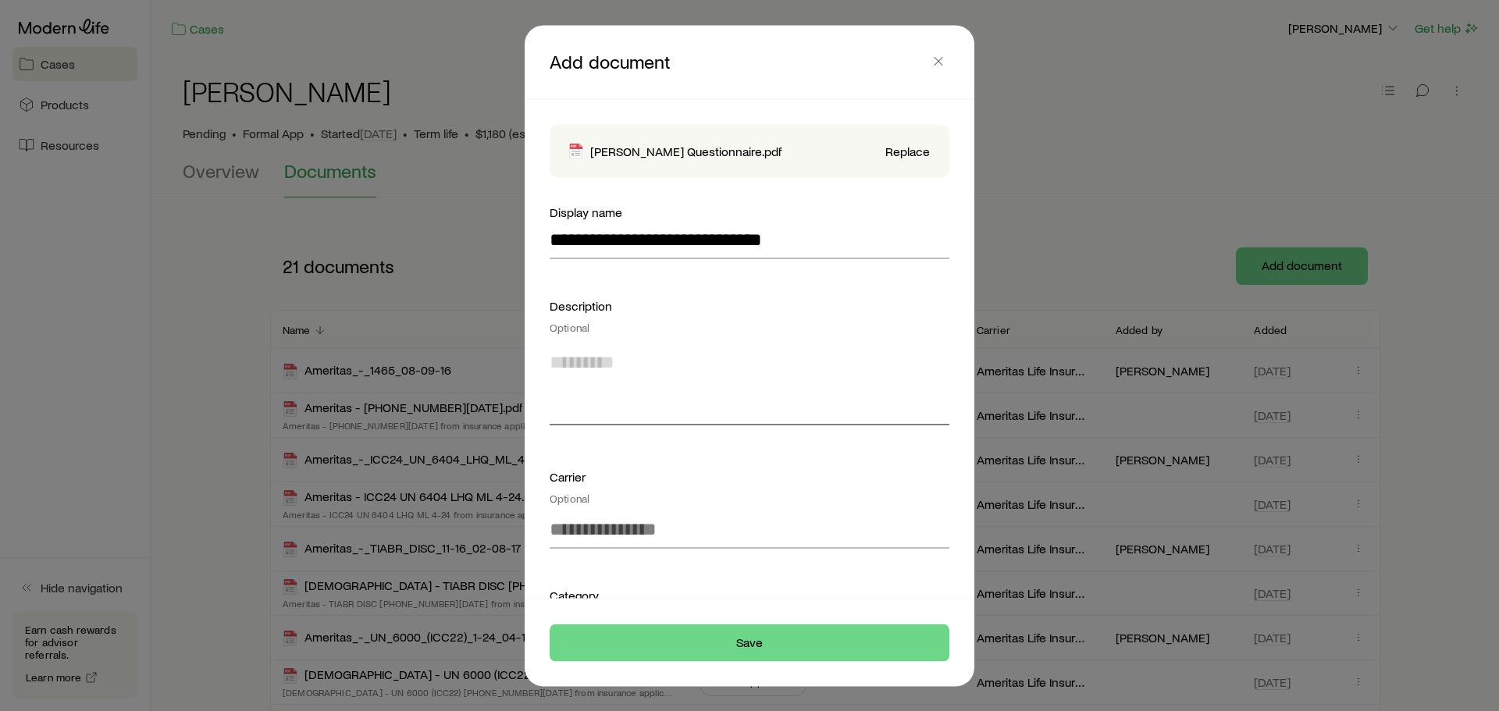
click at [617, 414] on textarea at bounding box center [750, 382] width 400 height 85
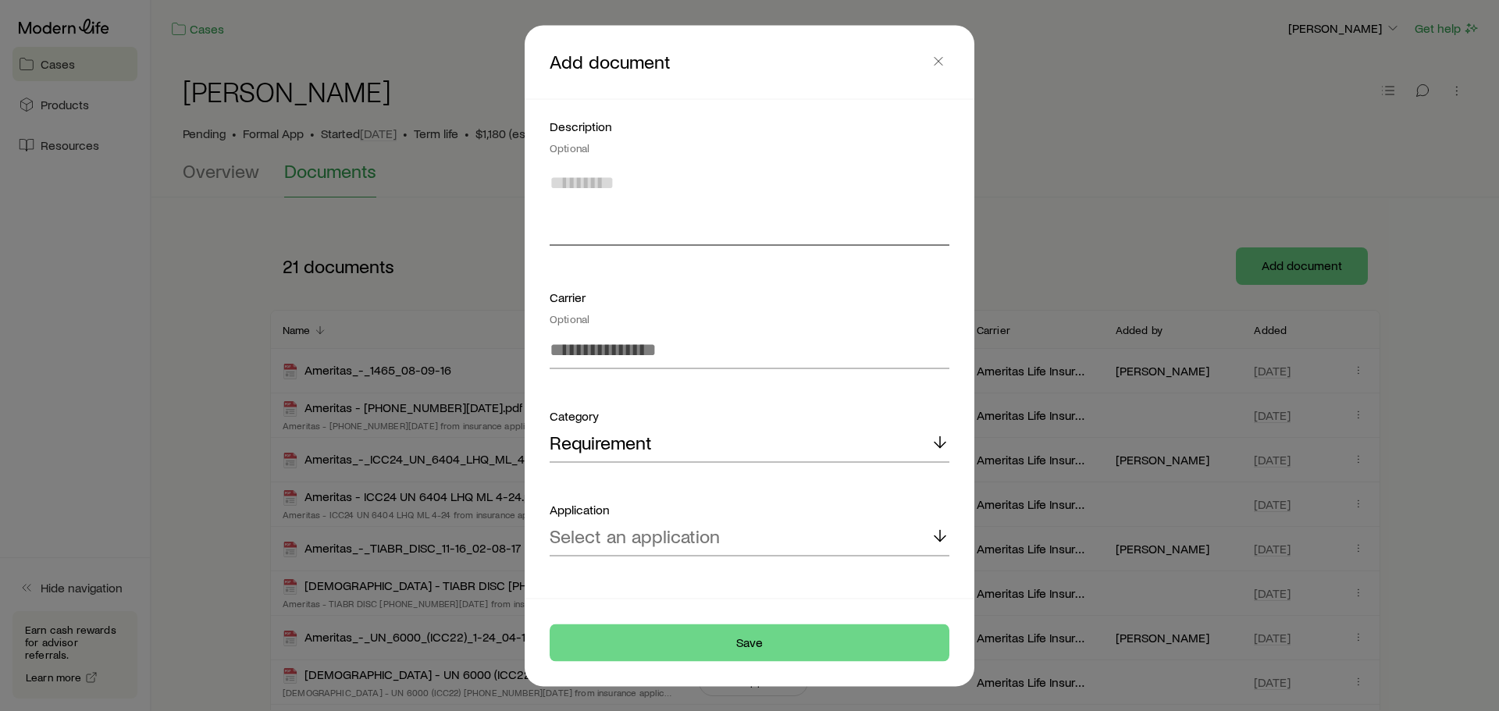
scroll to position [200, 0]
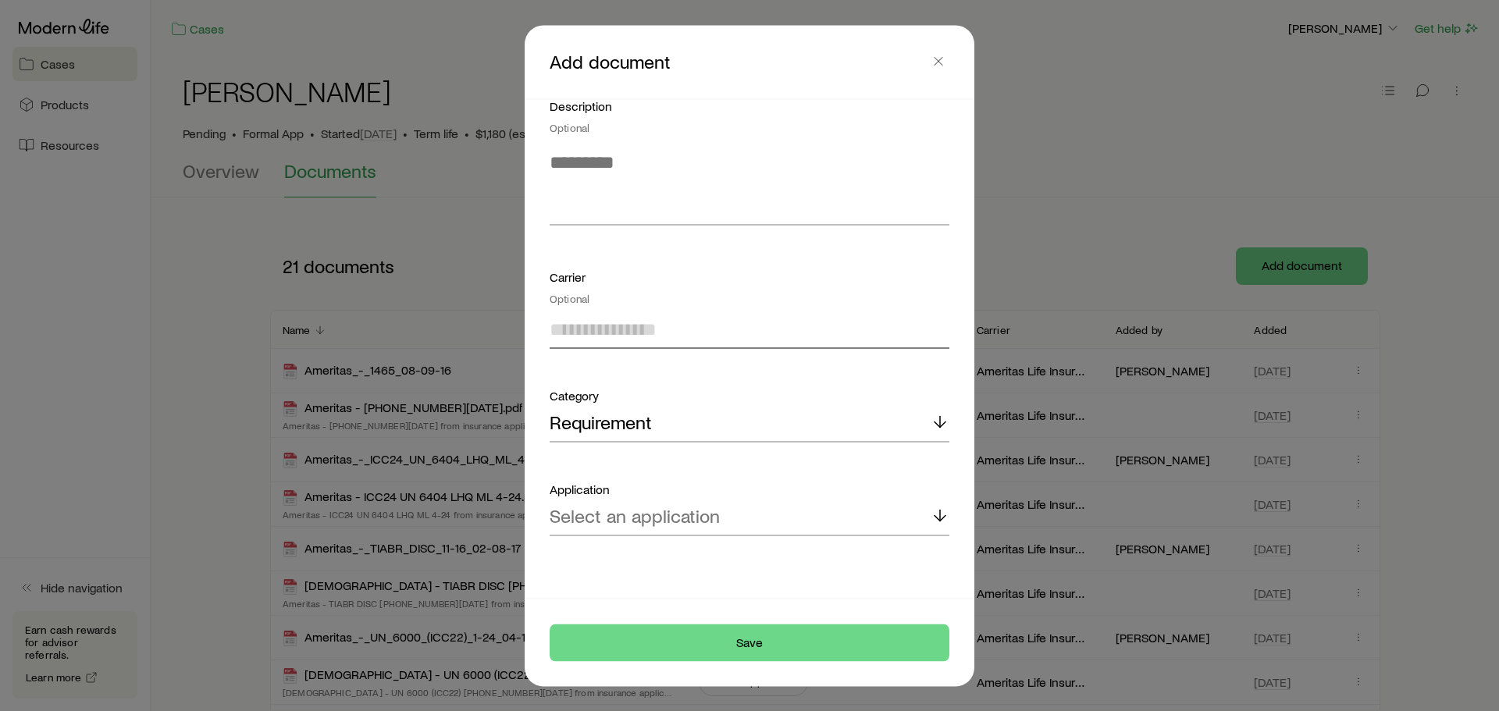
click at [635, 335] on input at bounding box center [750, 329] width 400 height 37
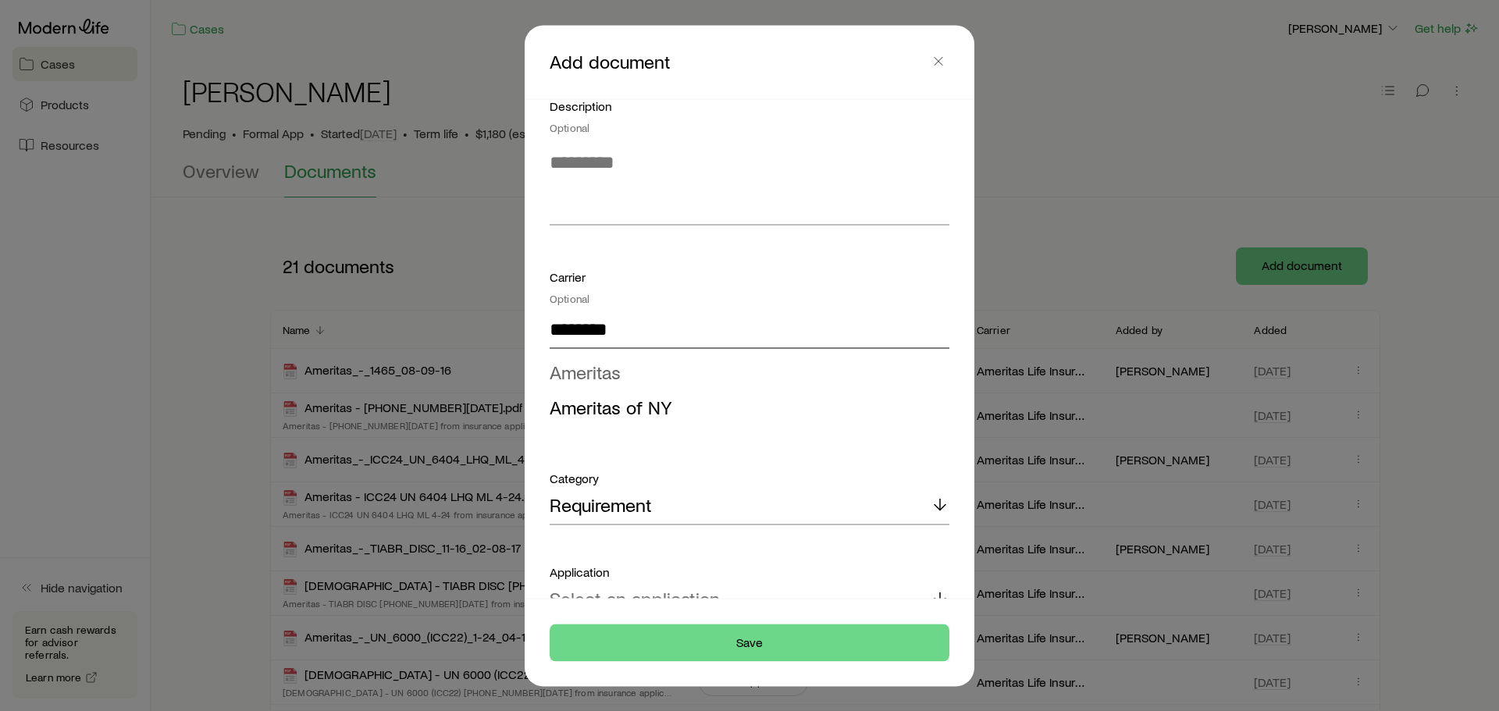
type input "********"
click at [618, 369] on span "Ameritas" at bounding box center [585, 371] width 71 height 23
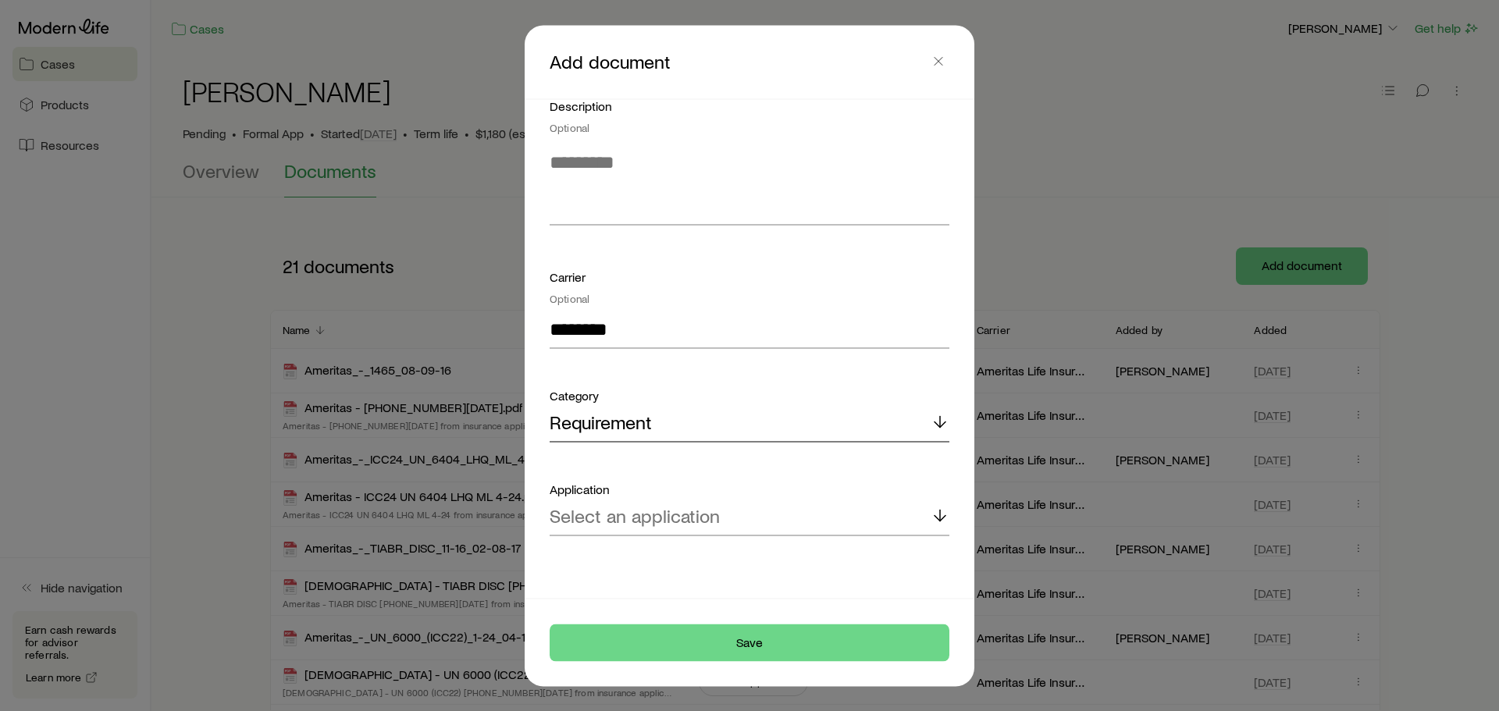
click at [697, 419] on div "Requirement" at bounding box center [750, 423] width 400 height 37
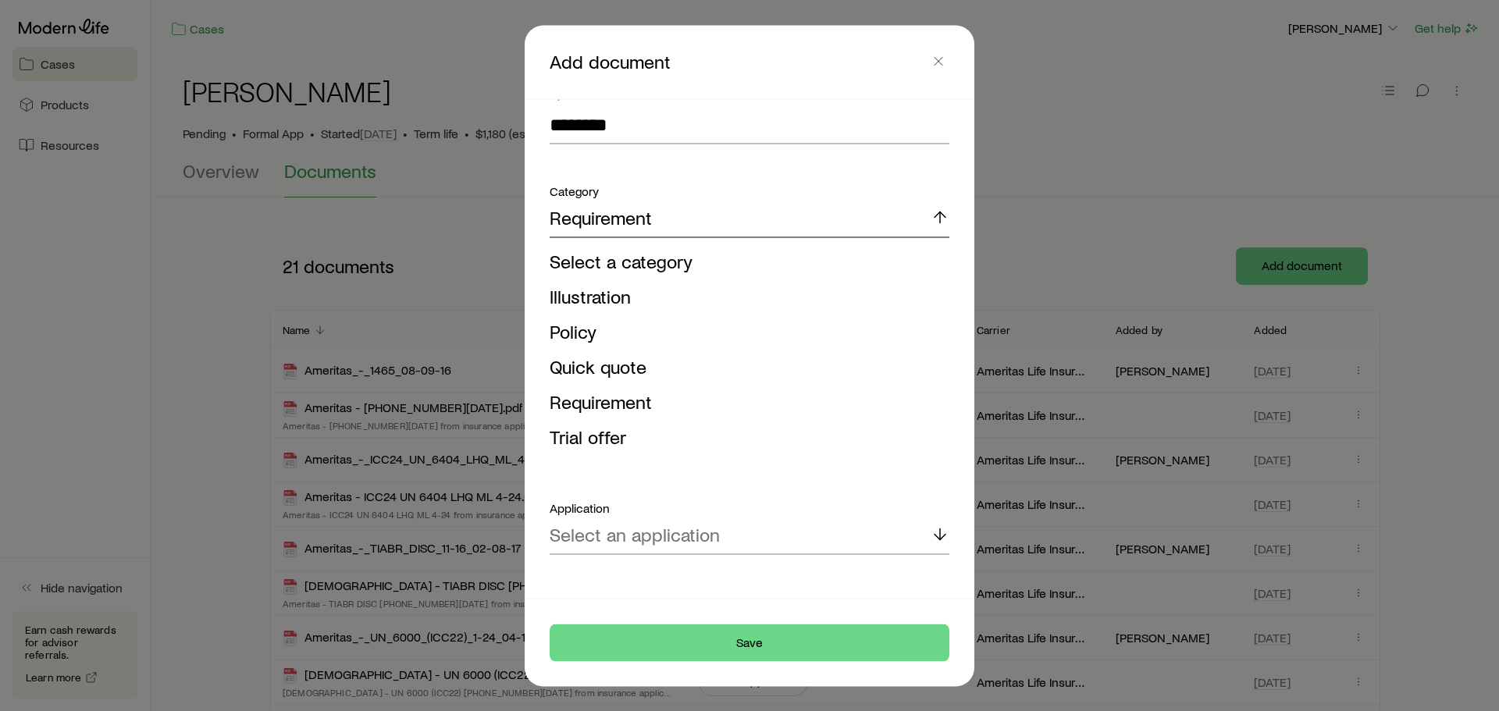
scroll to position [423, 0]
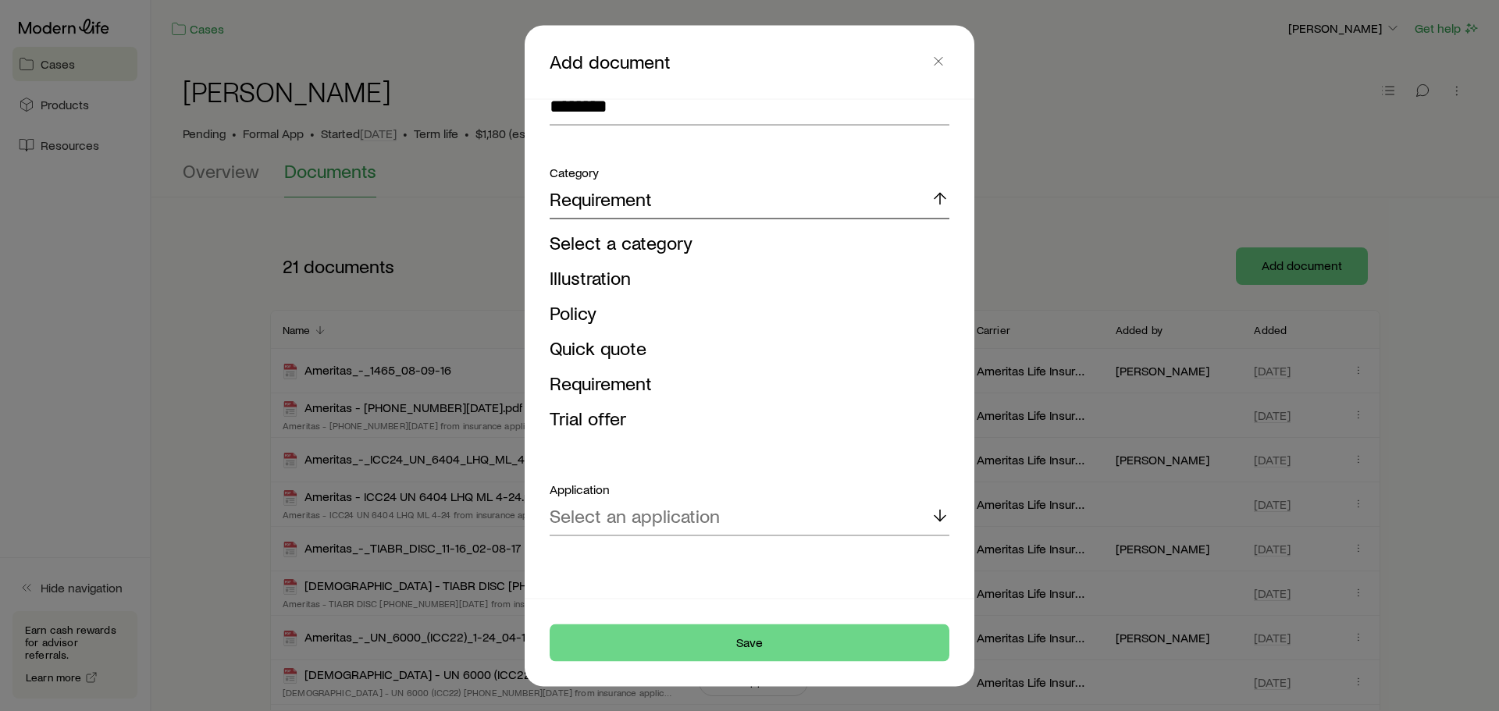
click at [639, 189] on p "Requirement" at bounding box center [601, 199] width 102 height 22
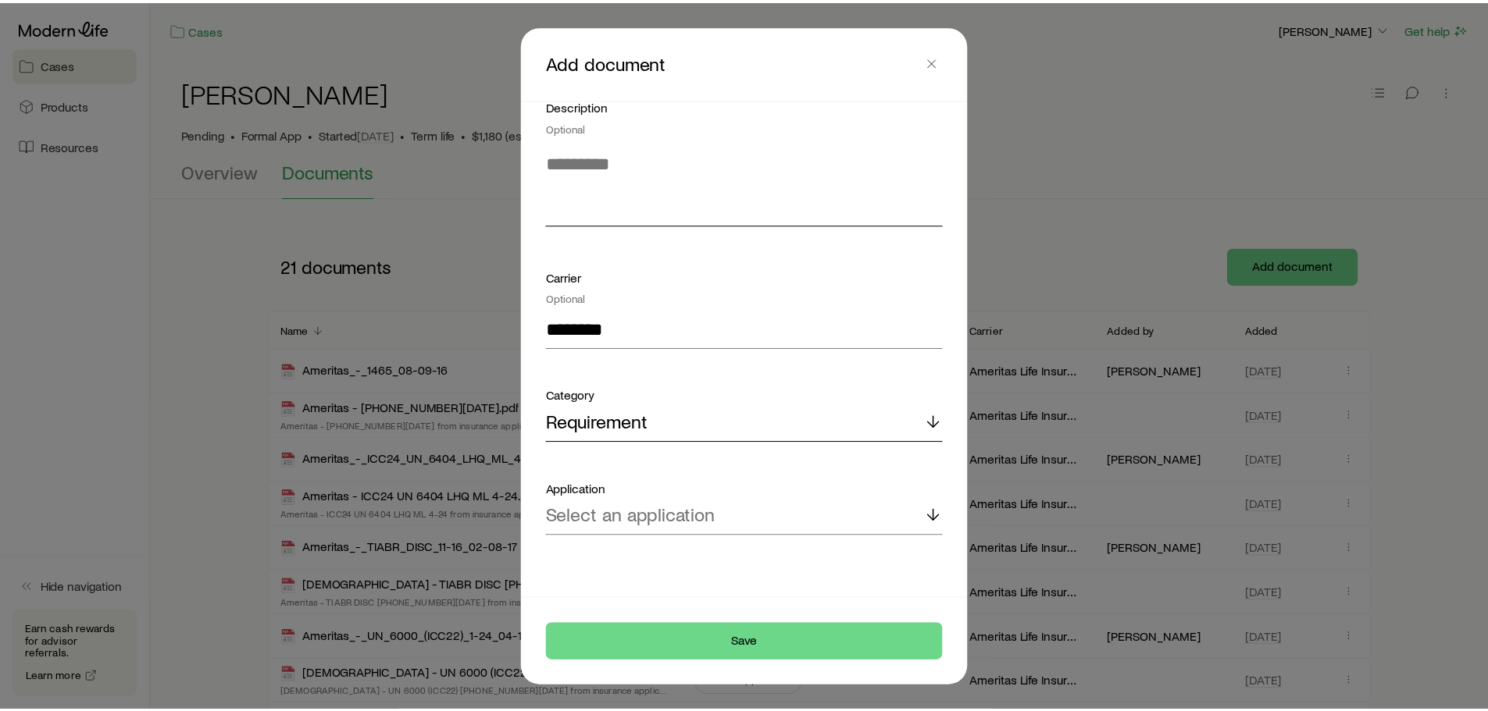
scroll to position [200, 0]
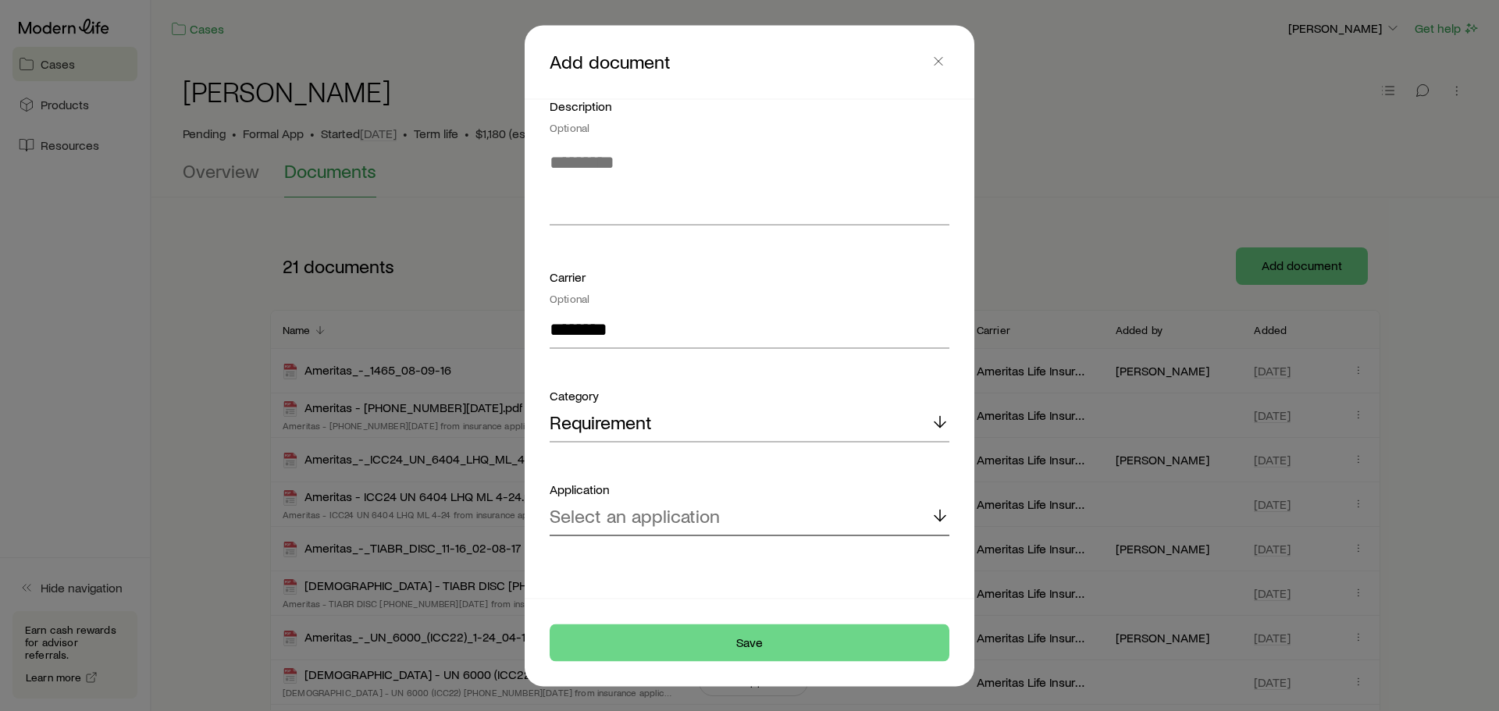
click at [679, 517] on p "Select an application" at bounding box center [635, 516] width 170 height 22
click at [727, 477] on form "**********" at bounding box center [750, 304] width 400 height 604
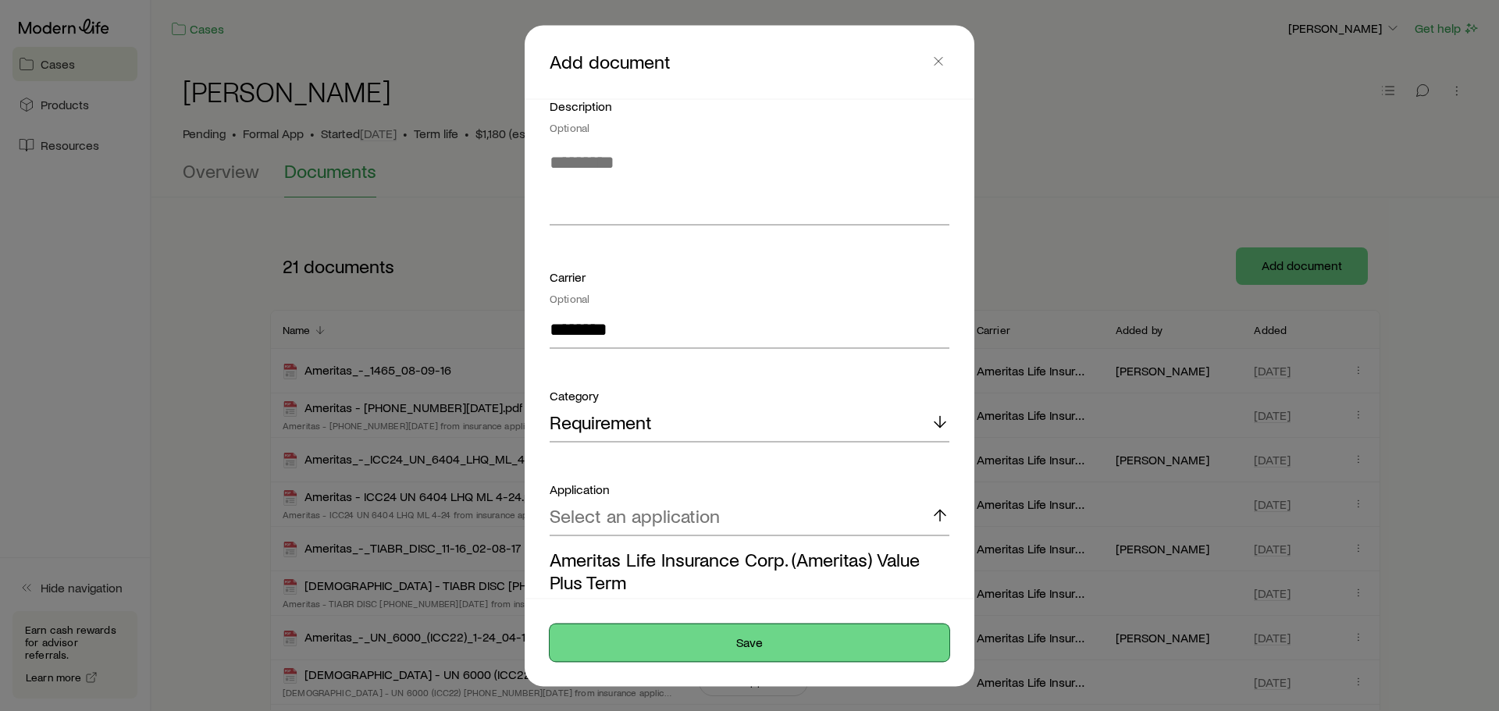
click at [674, 649] on button "Save" at bounding box center [750, 642] width 400 height 37
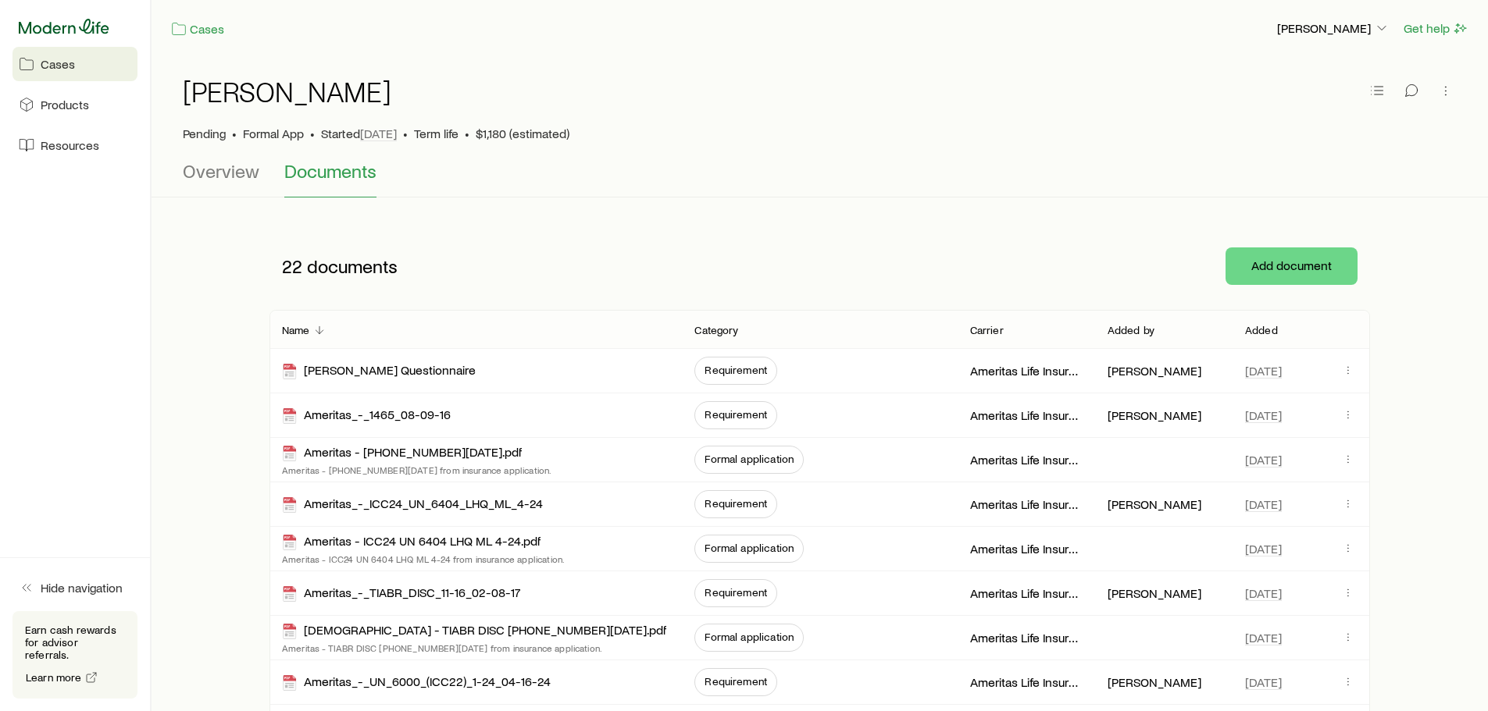
click at [48, 23] on icon at bounding box center [64, 27] width 91 height 16
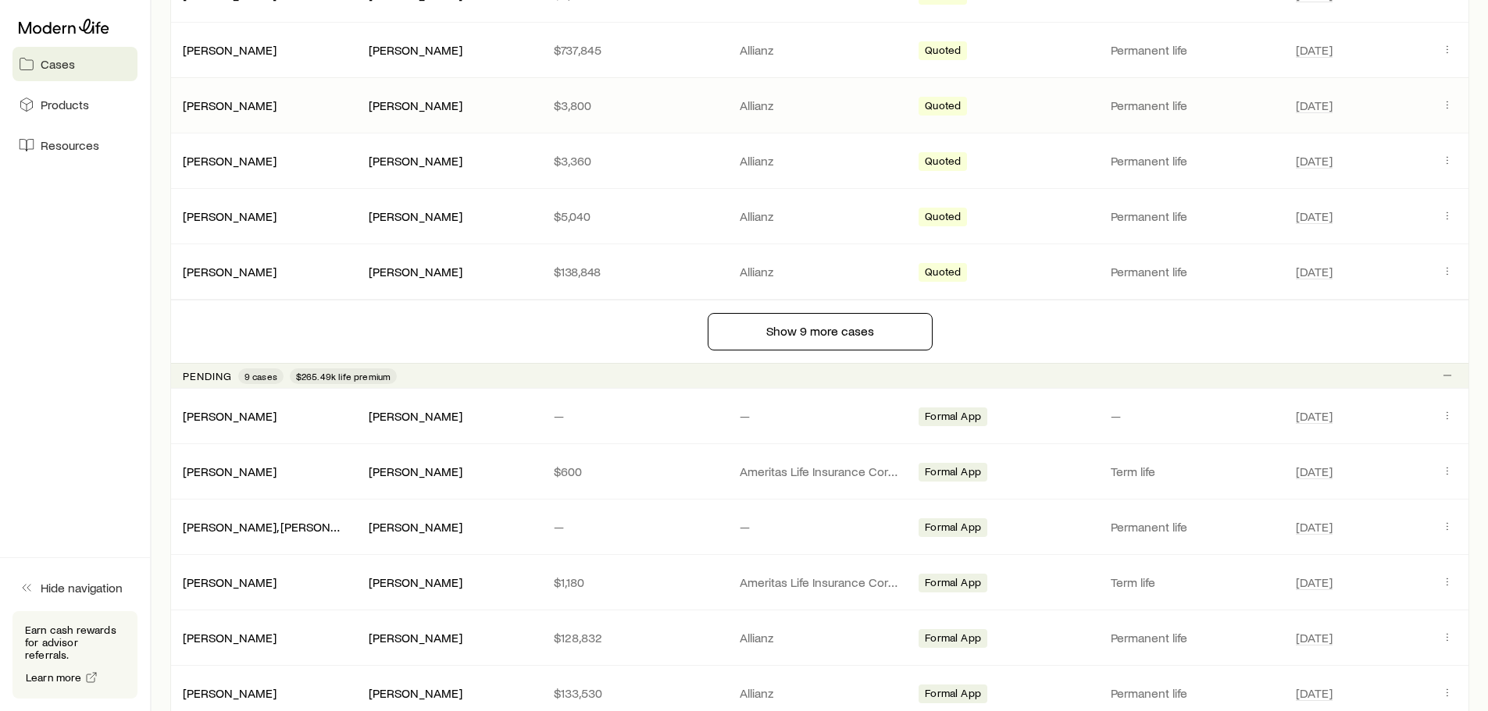
scroll to position [1484, 0]
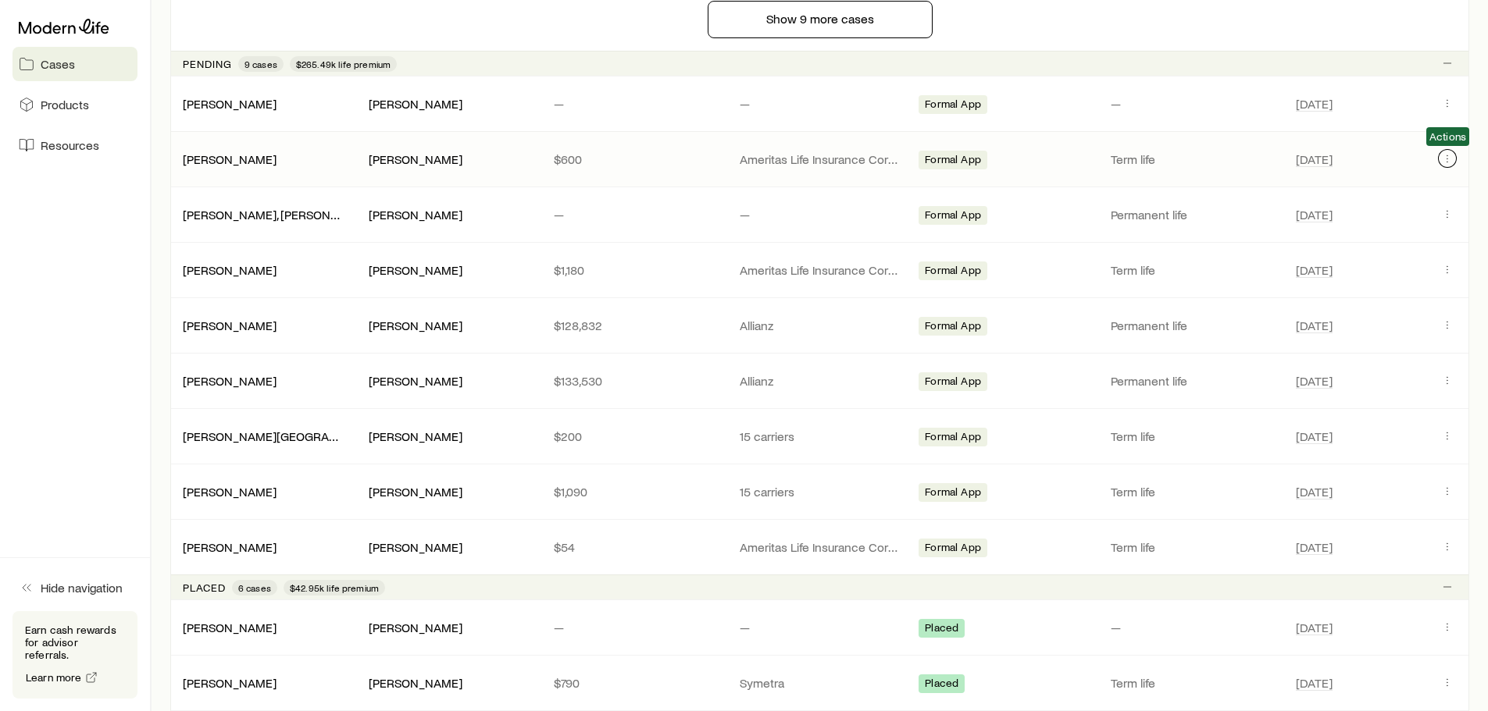
click at [1445, 157] on icon "Client cases" at bounding box center [1447, 158] width 12 height 12
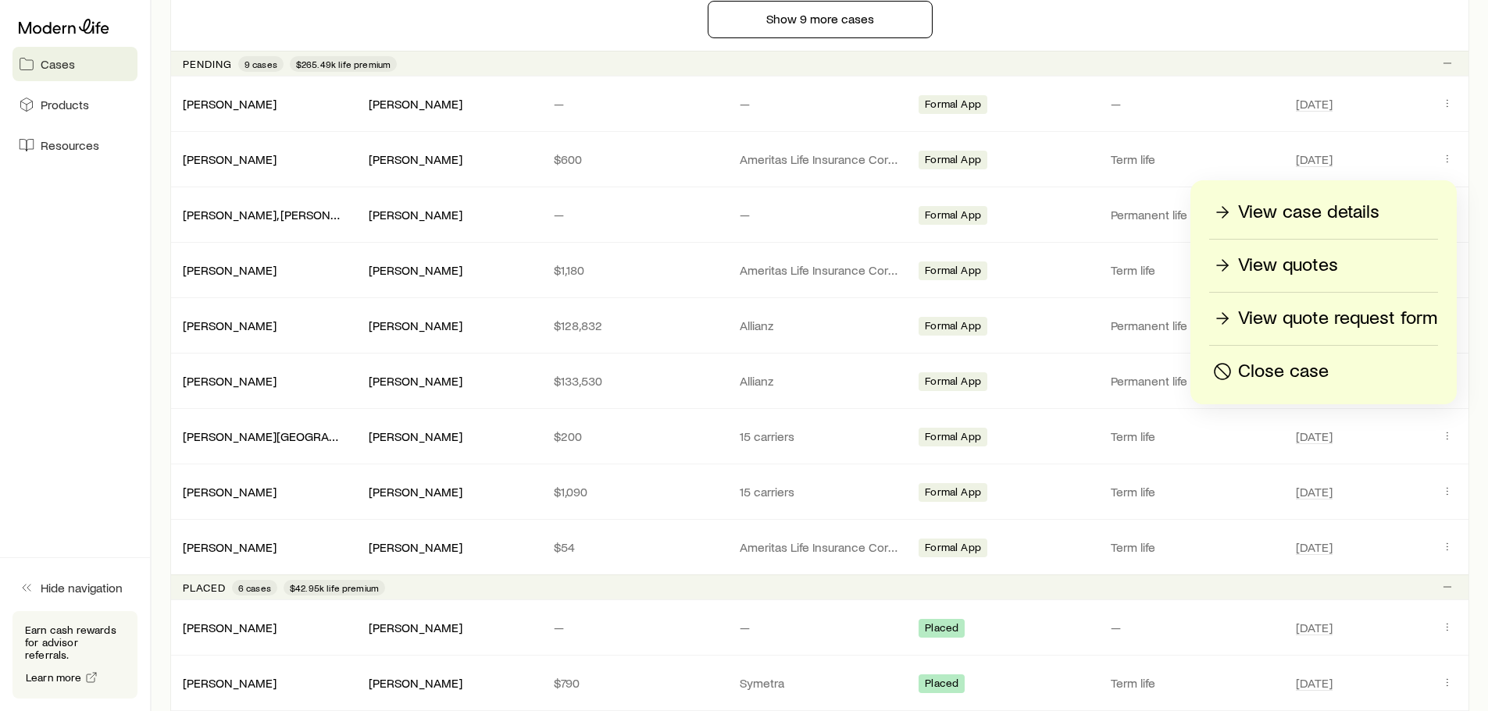
click at [1335, 198] on div "View case details View quotes View quote request form Close case" at bounding box center [1323, 292] width 266 height 224
click at [1342, 209] on p "View case details" at bounding box center [1308, 212] width 141 height 25
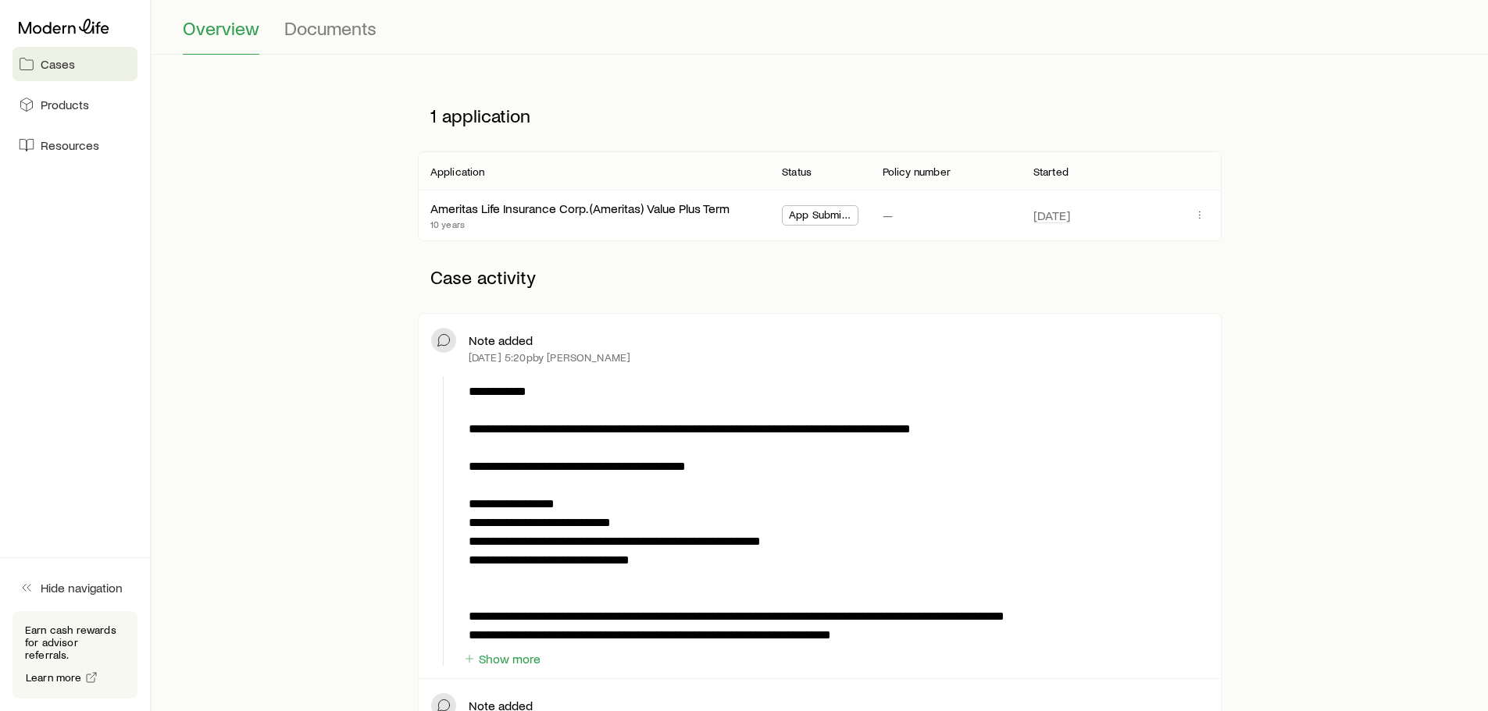
scroll to position [156, 0]
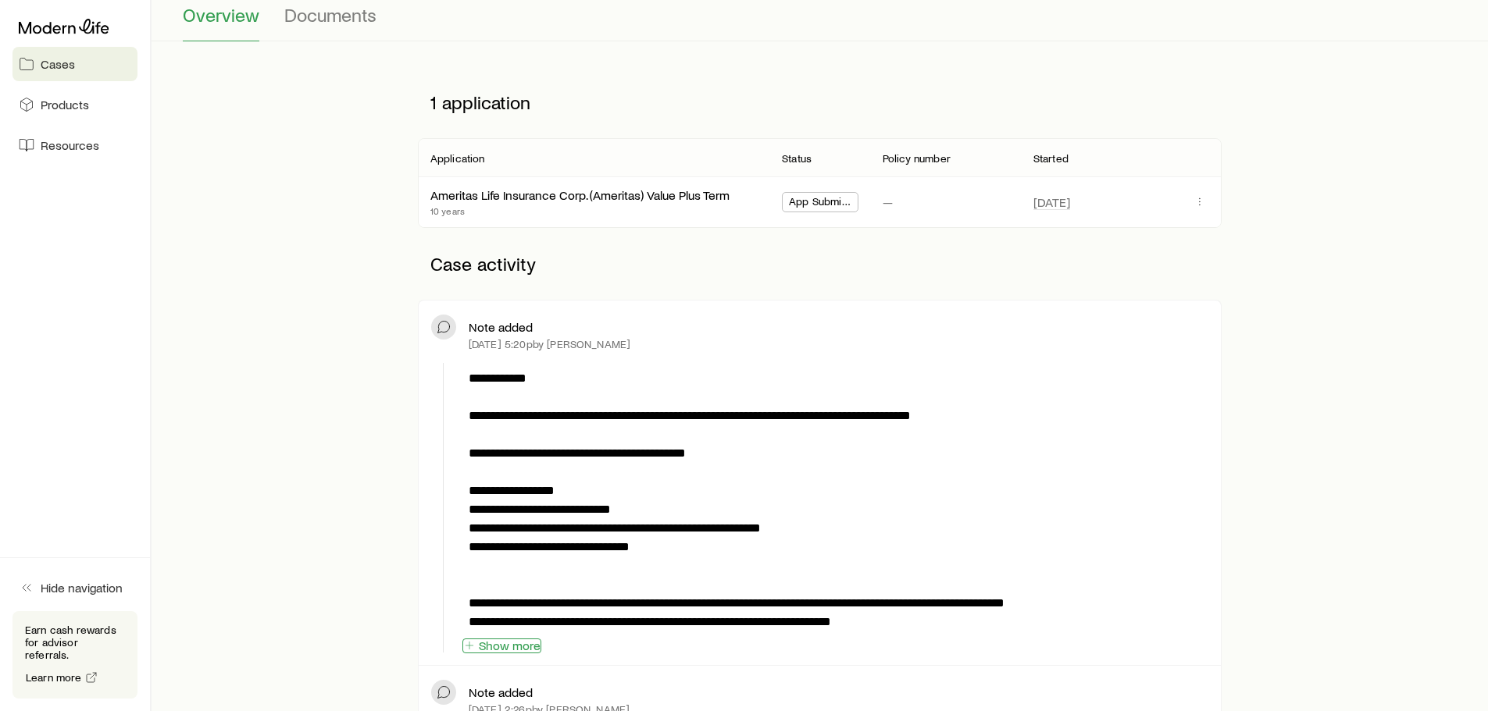
click at [520, 645] on button "Show more" at bounding box center [501, 646] width 79 height 15
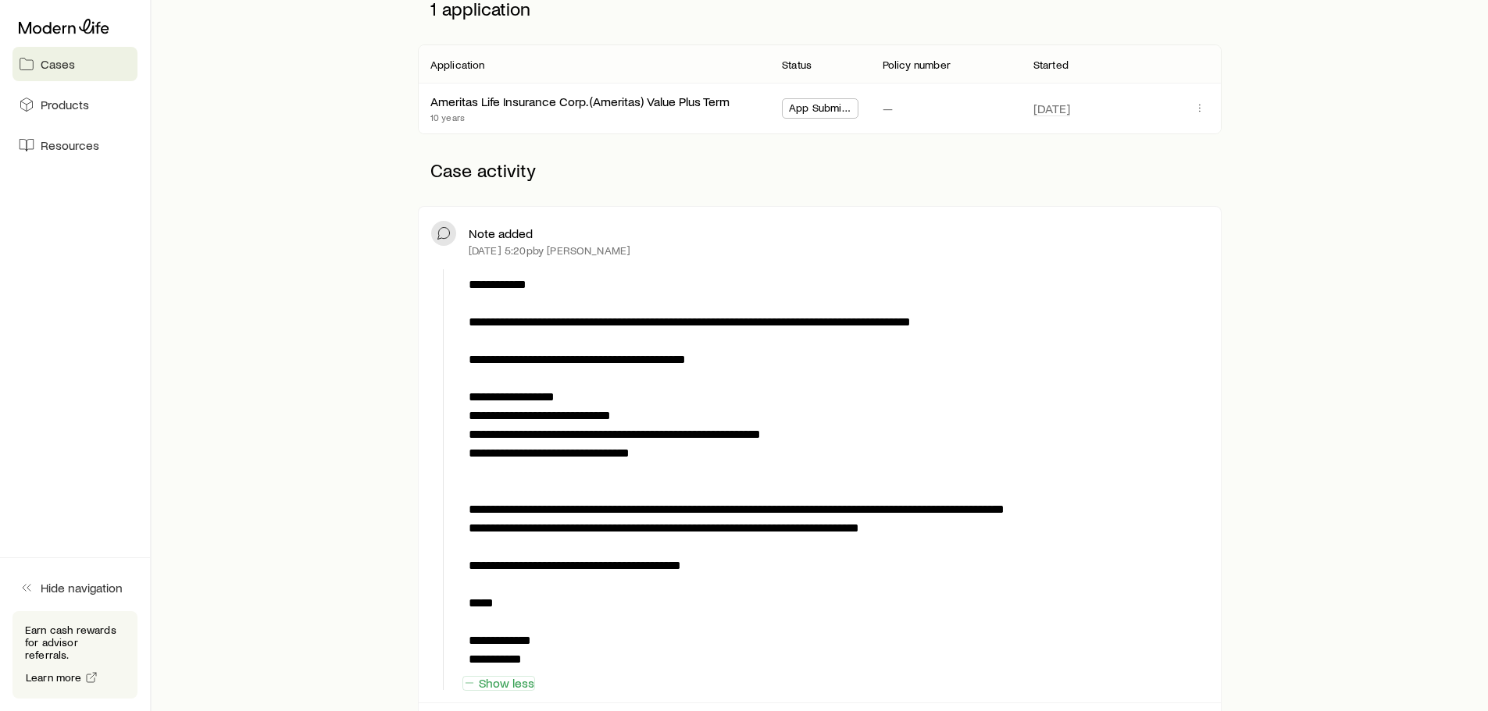
scroll to position [469, 0]
